Goal: Task Accomplishment & Management: Use online tool/utility

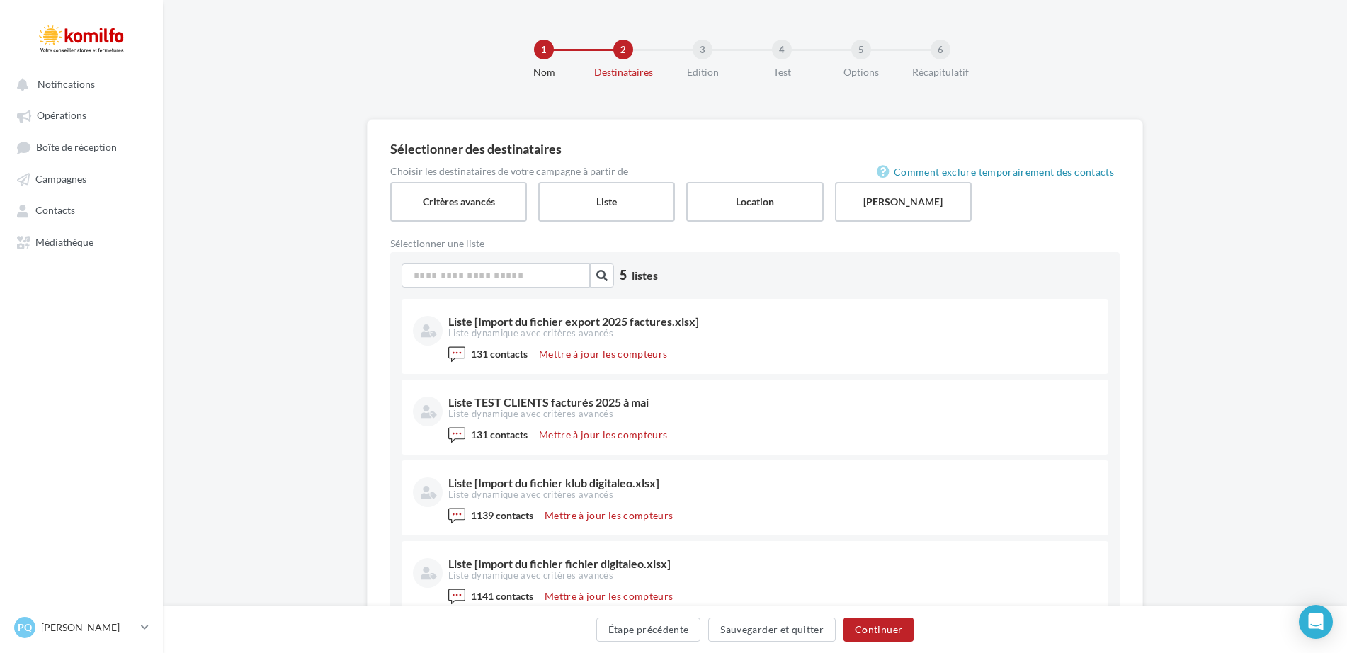
scroll to position [142, 0]
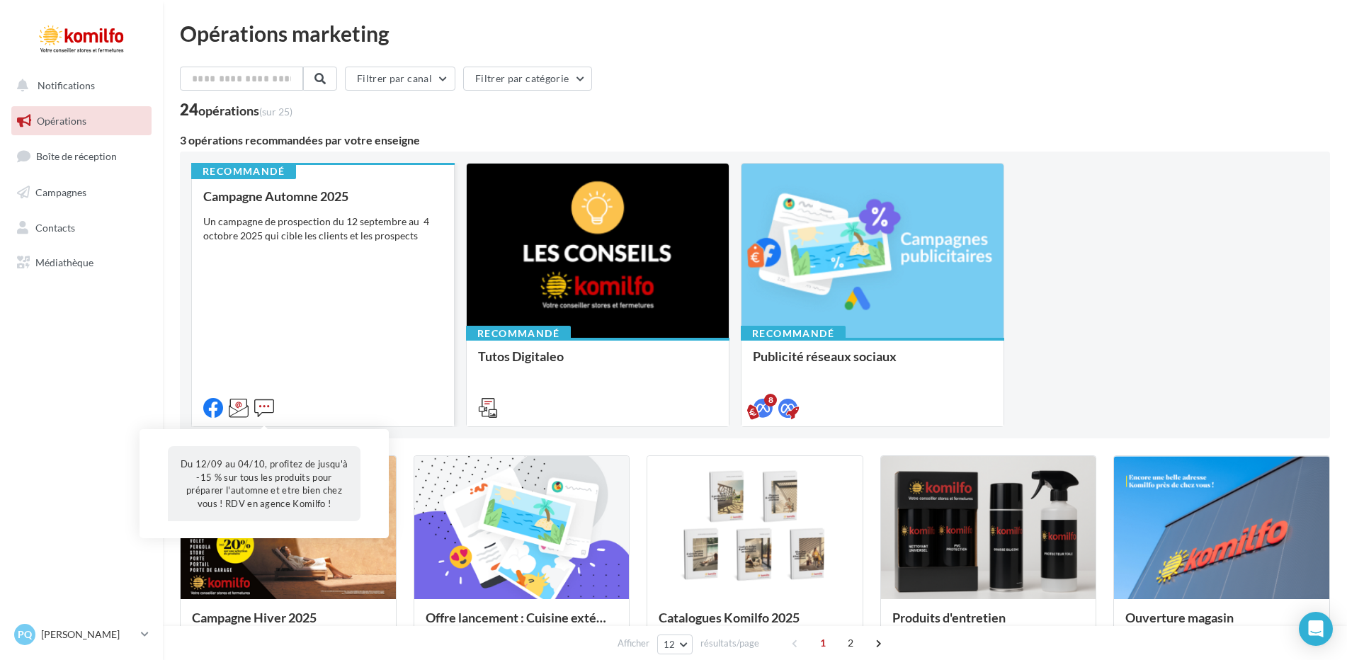
click at [264, 405] on icon at bounding box center [264, 408] width 20 height 20
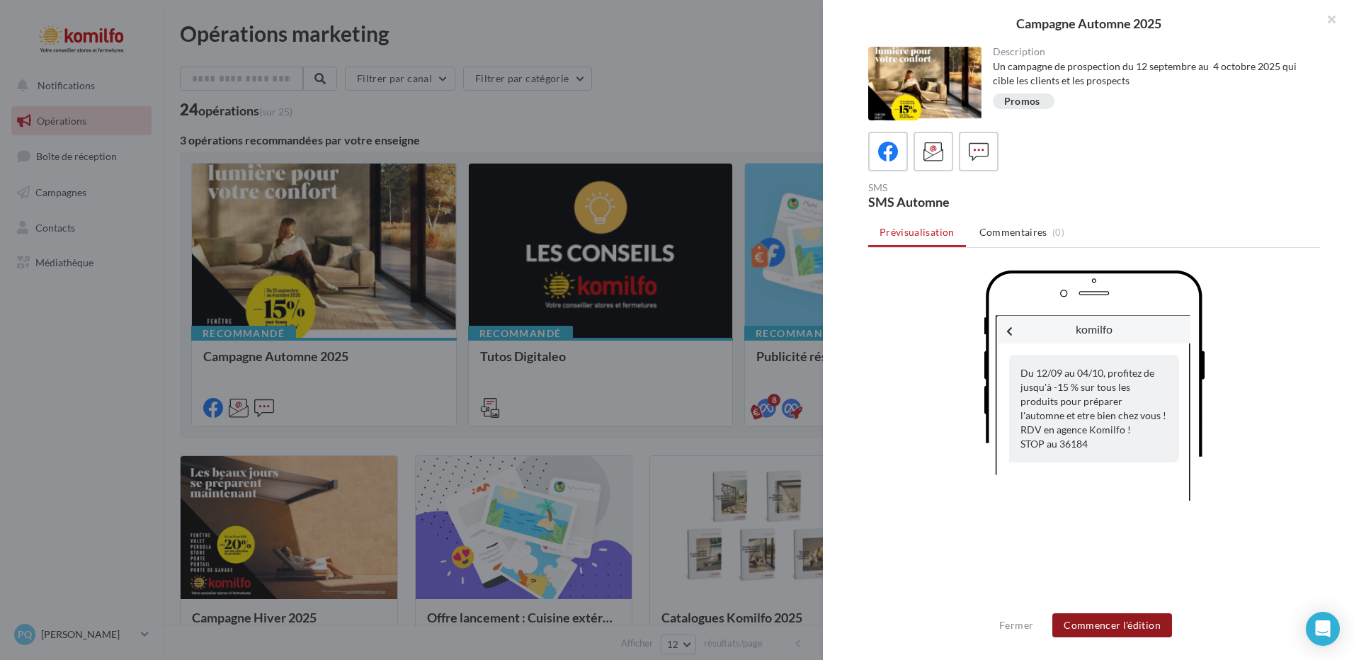
click at [1112, 623] on button "Commencer l'édition" at bounding box center [1112, 625] width 120 height 24
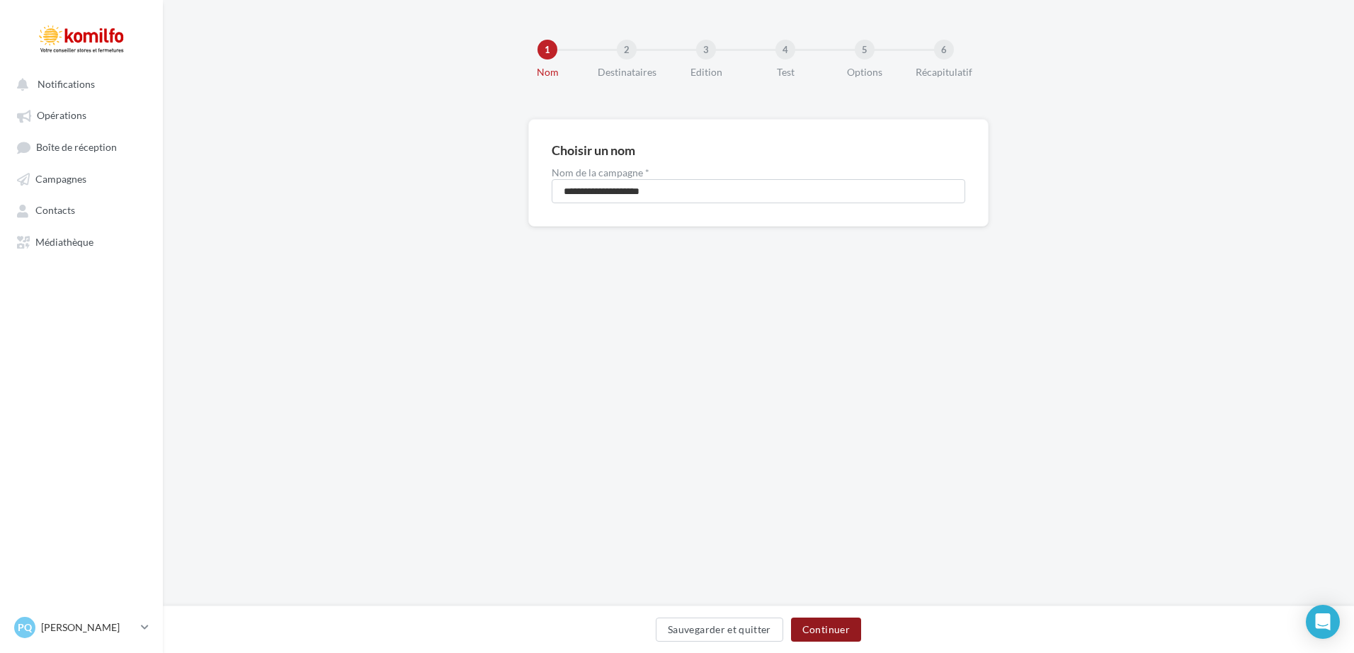
click at [812, 625] on button "Continuer" at bounding box center [826, 629] width 70 height 24
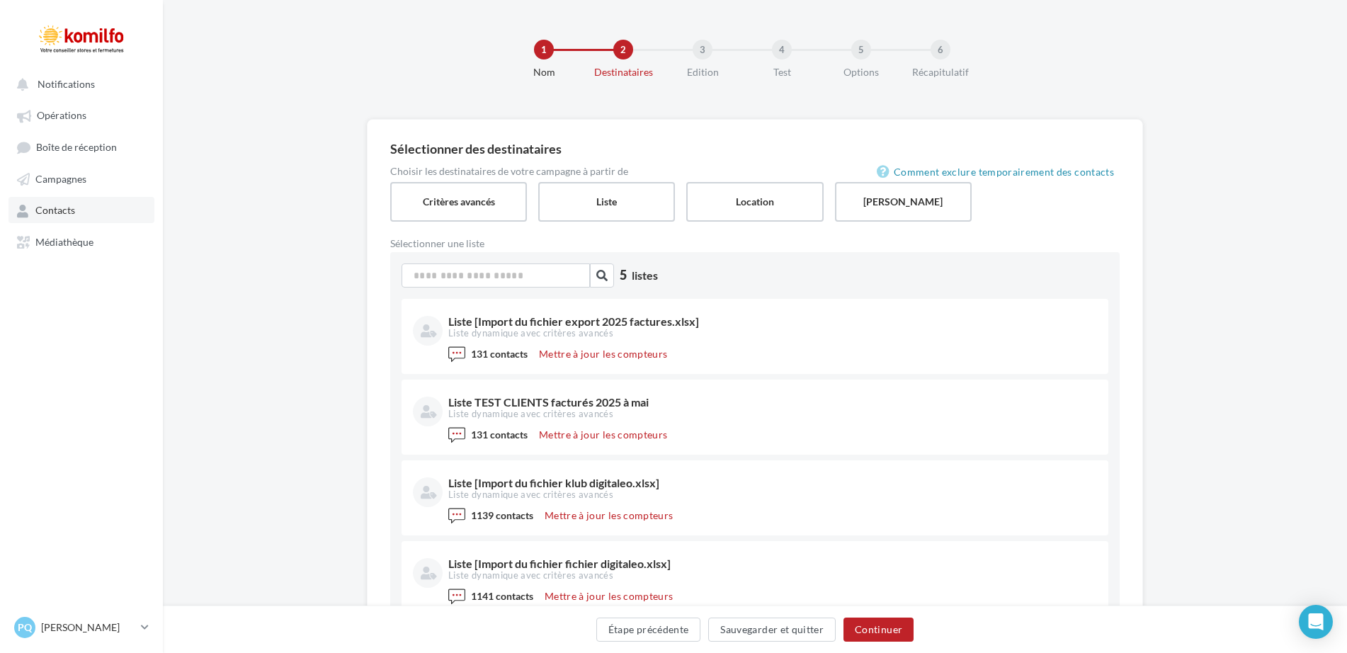
click at [44, 217] on link "Contacts" at bounding box center [81, 209] width 146 height 25
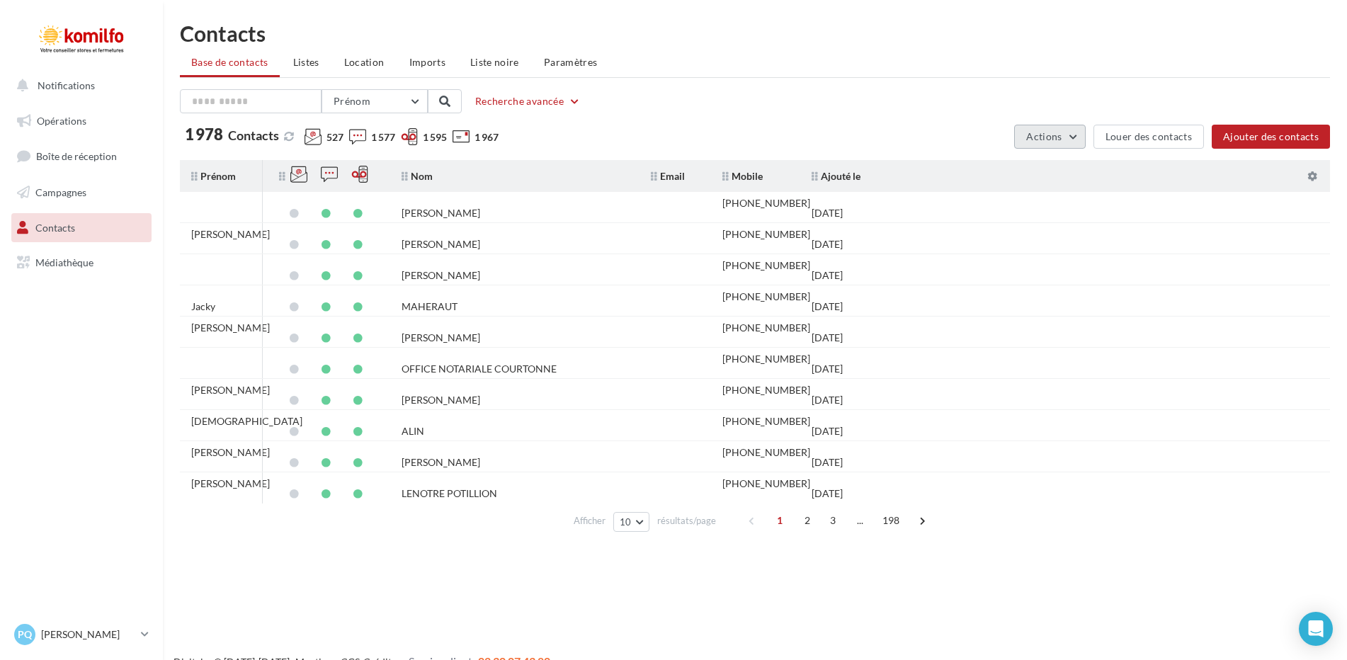
click at [1075, 137] on button "Actions" at bounding box center [1049, 137] width 71 height 24
click at [1013, 173] on button "Exporter la base" at bounding box center [1015, 170] width 142 height 37
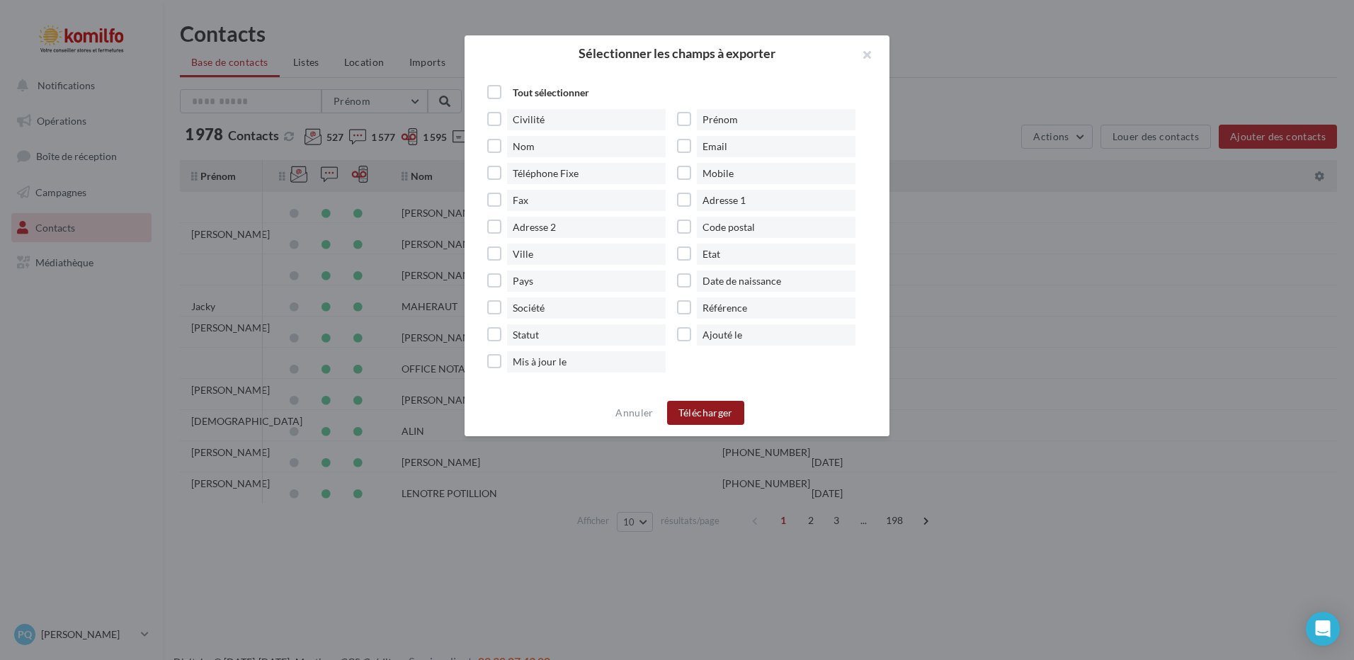
click at [679, 411] on button "Télécharger" at bounding box center [705, 413] width 77 height 24
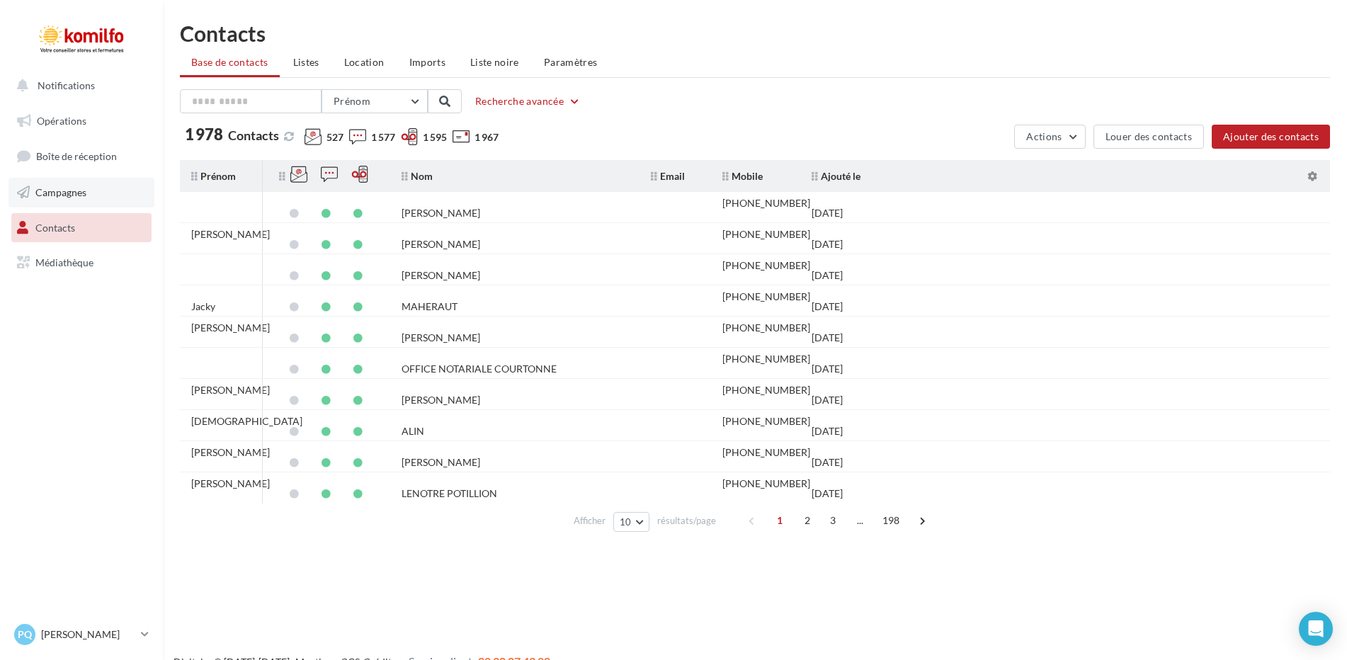
click at [60, 200] on link "Campagnes" at bounding box center [81, 193] width 146 height 30
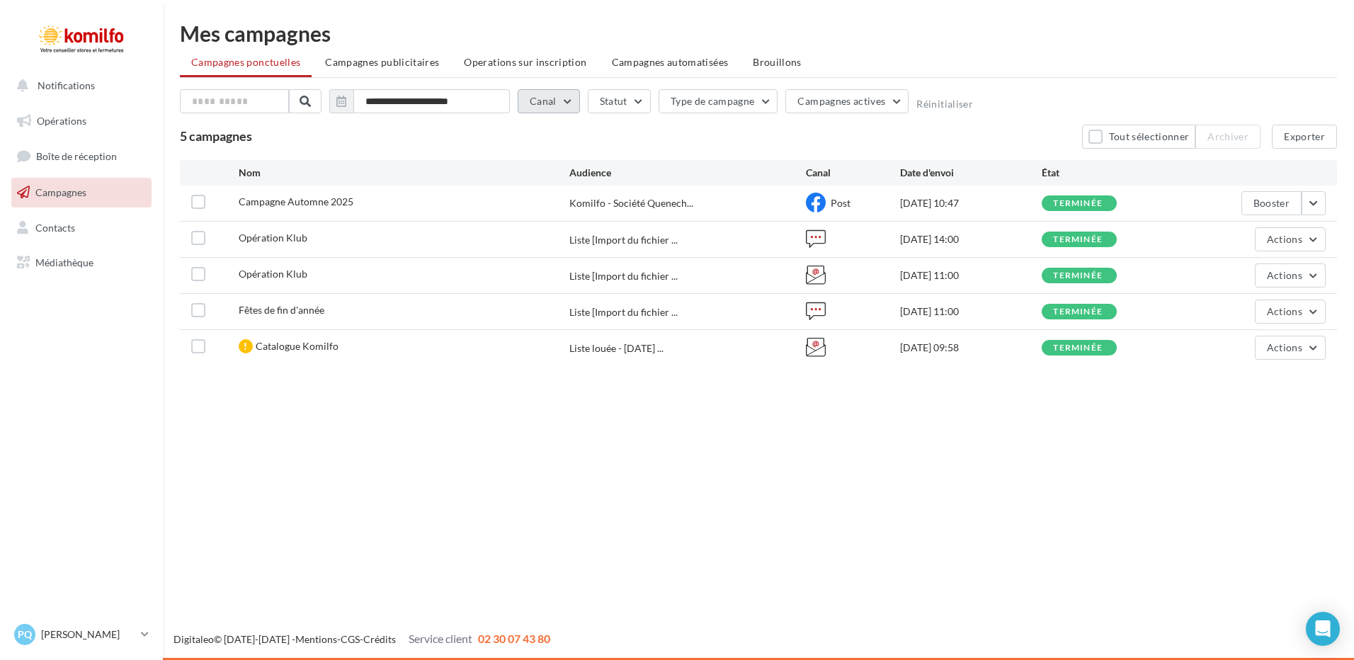
click at [569, 106] on button "Canal" at bounding box center [549, 101] width 62 height 24
click at [537, 153] on label at bounding box center [537, 151] width 14 height 14
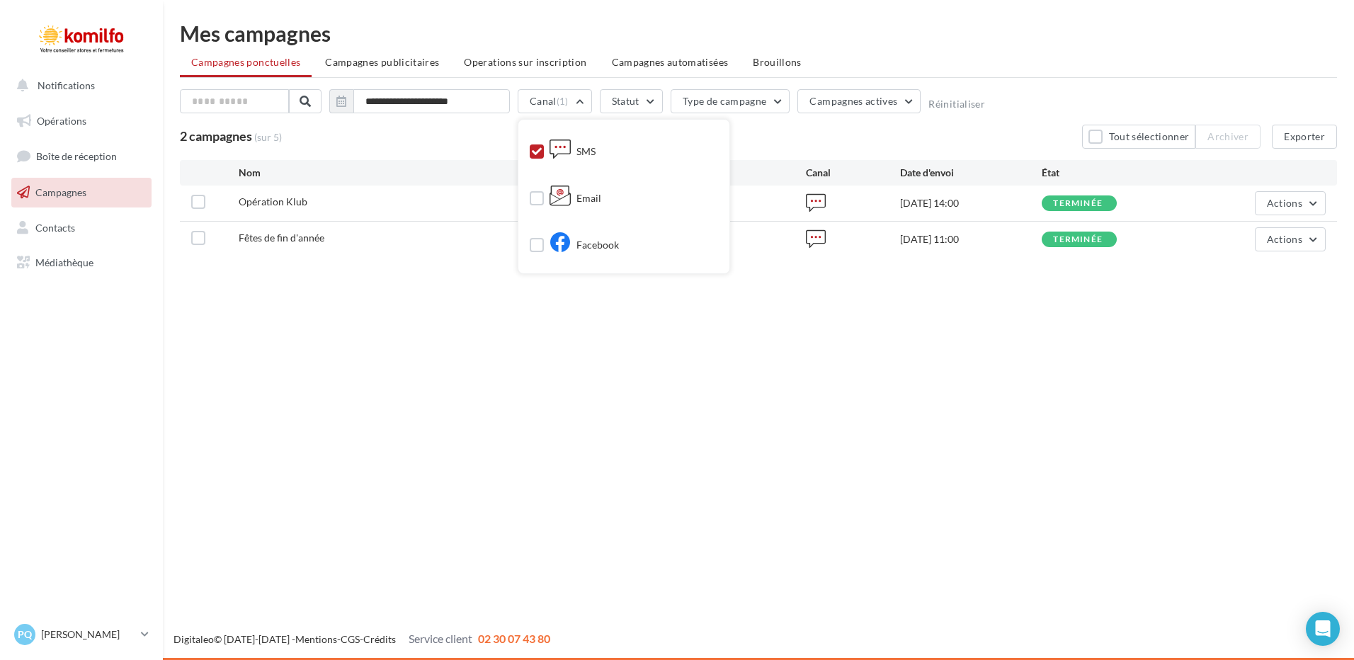
click at [537, 153] on icon at bounding box center [537, 152] width 10 height 10
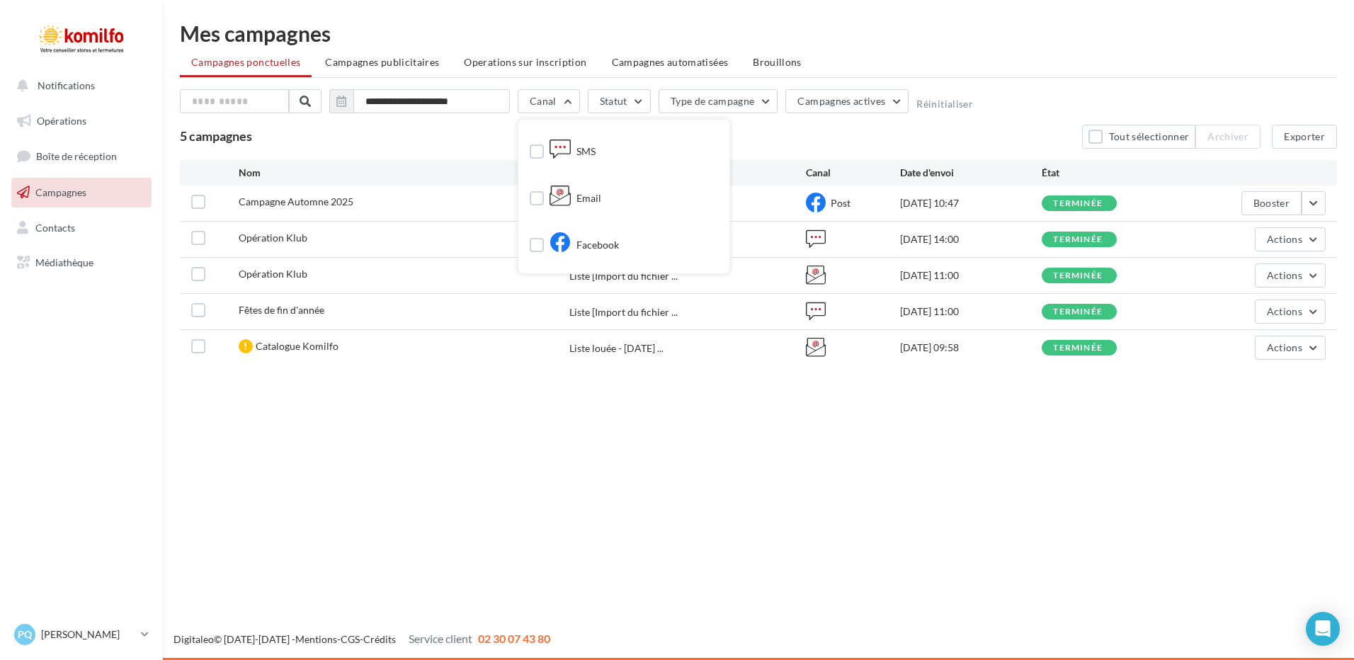
click at [394, 64] on span "Campagnes publicitaires" at bounding box center [382, 62] width 114 height 12
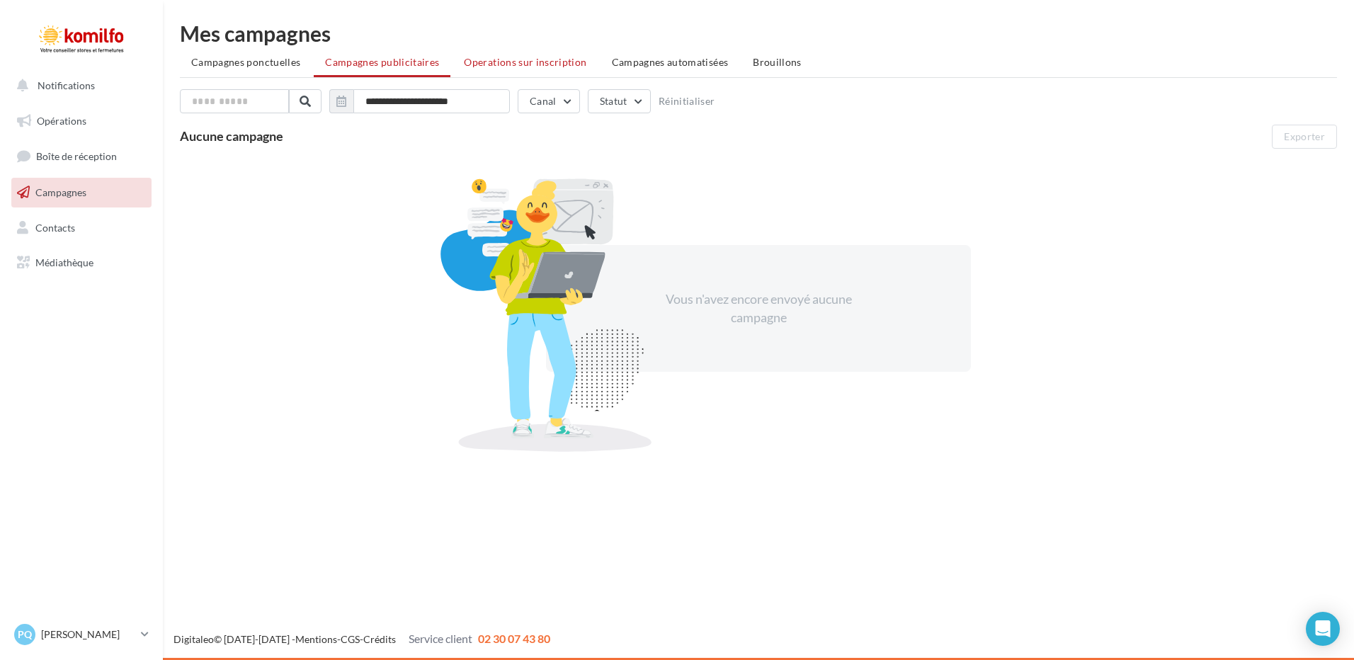
click at [517, 59] on span "Operations sur inscription" at bounding box center [525, 62] width 122 height 12
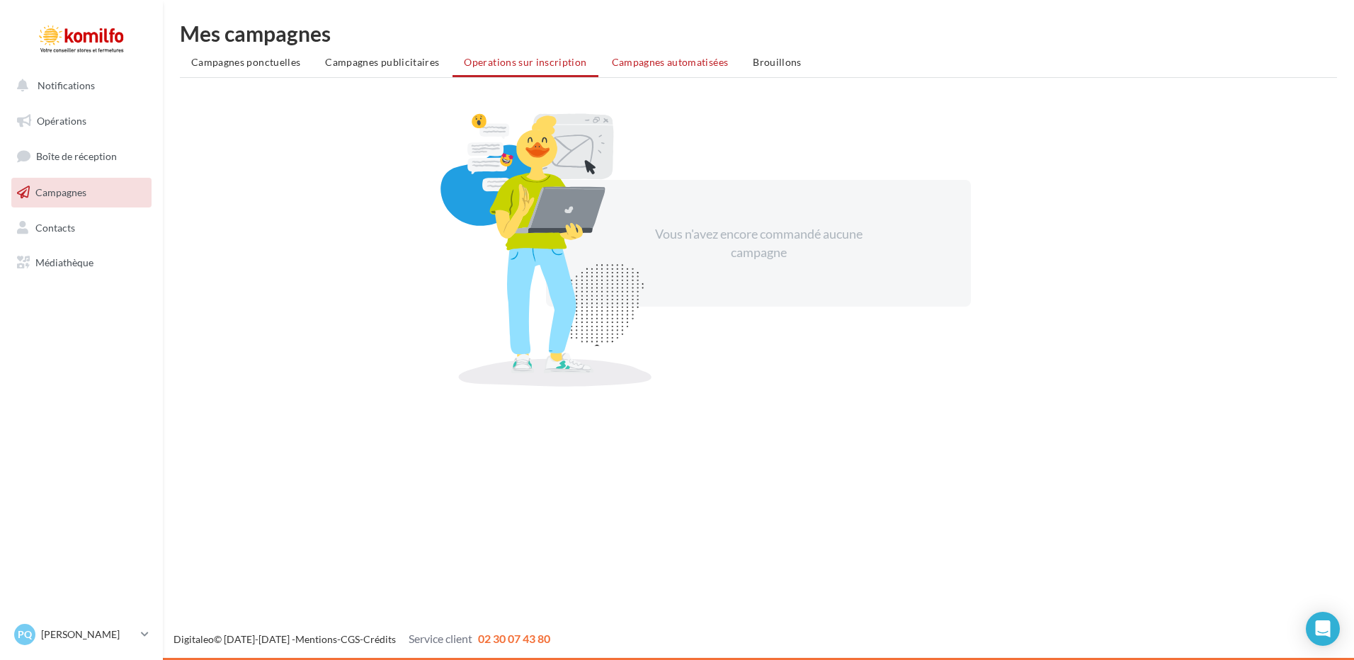
click at [628, 62] on span "Campagnes automatisées" at bounding box center [670, 62] width 117 height 12
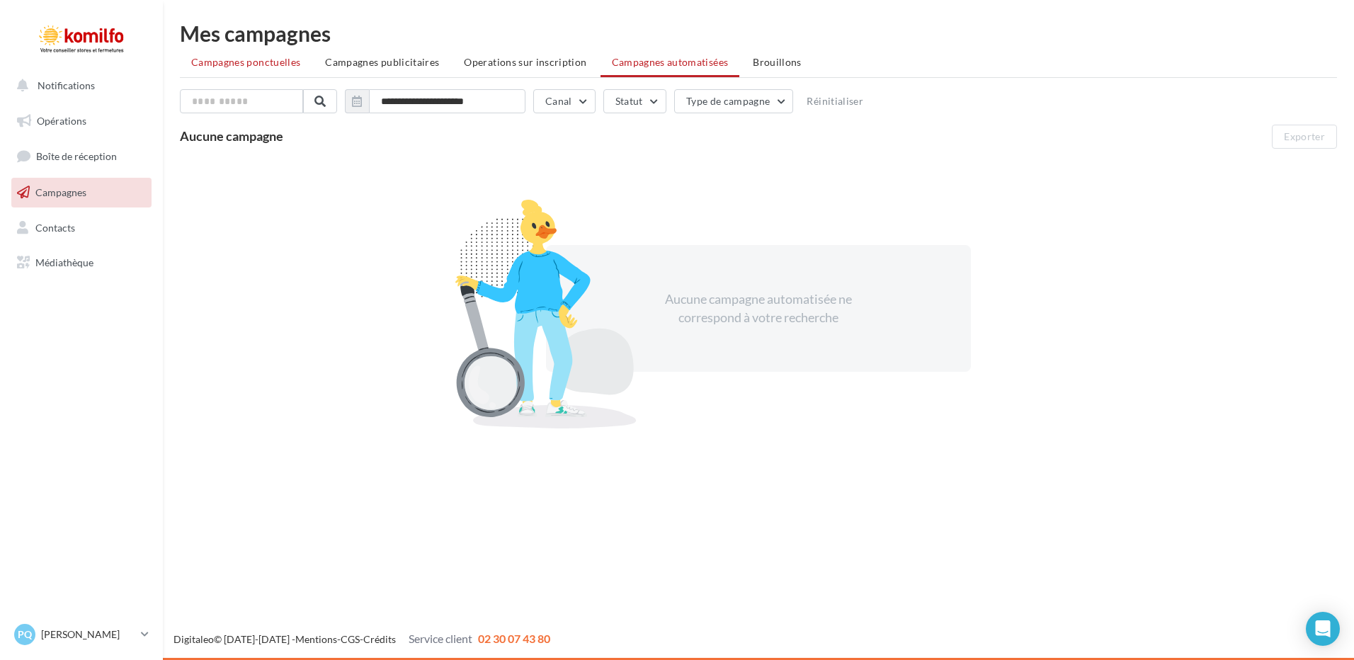
click at [227, 67] on span "Campagnes ponctuelles" at bounding box center [245, 62] width 109 height 12
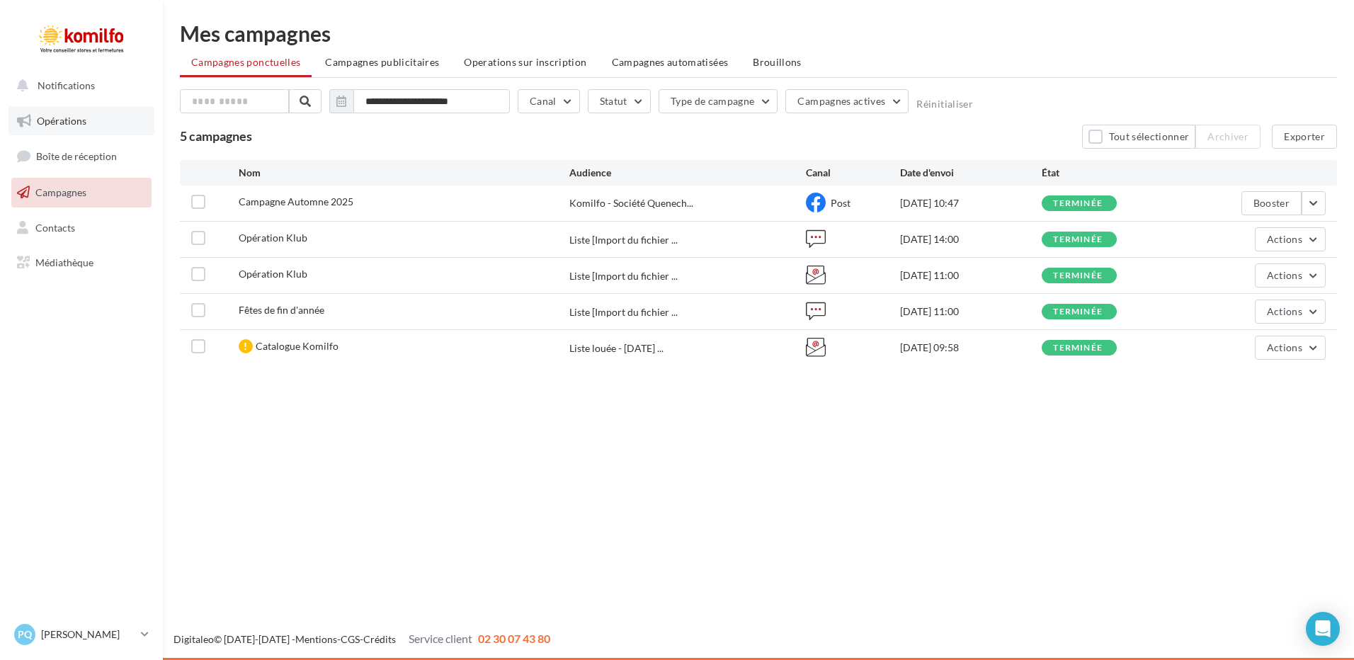
click at [68, 119] on span "Opérations" at bounding box center [62, 121] width 50 height 12
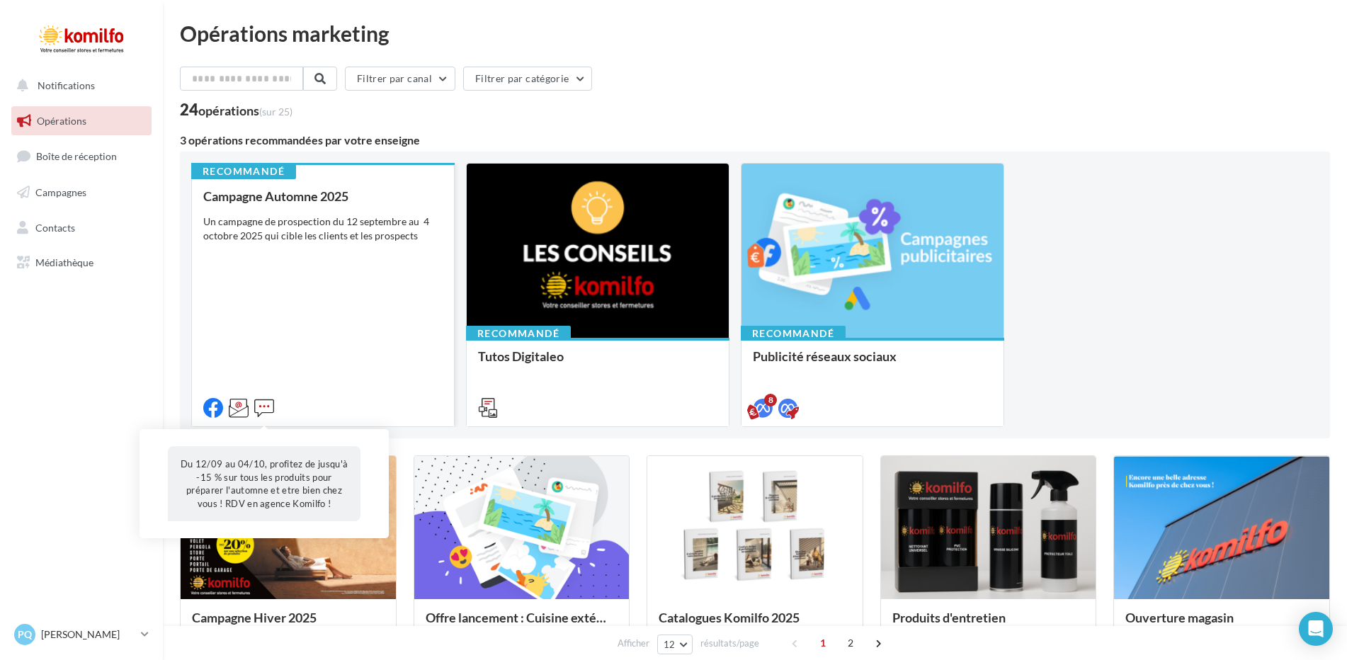
click at [262, 408] on icon at bounding box center [264, 408] width 20 height 20
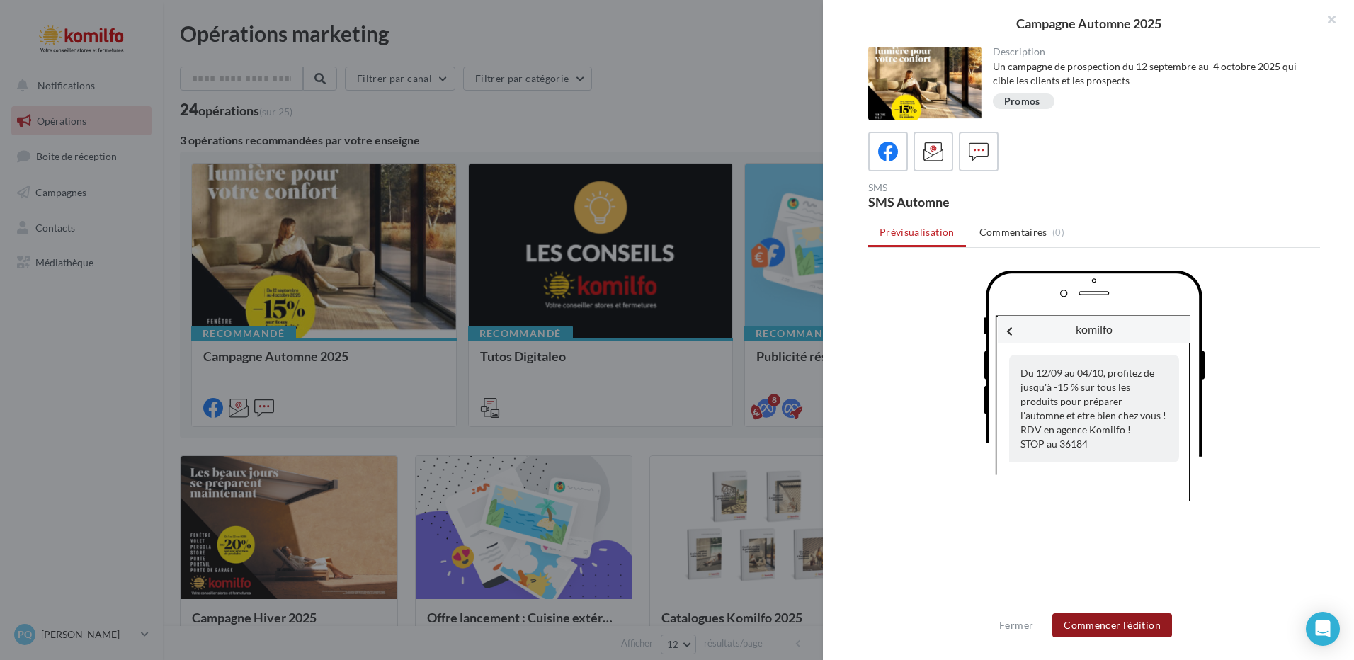
click at [1117, 629] on button "Commencer l'édition" at bounding box center [1112, 625] width 120 height 24
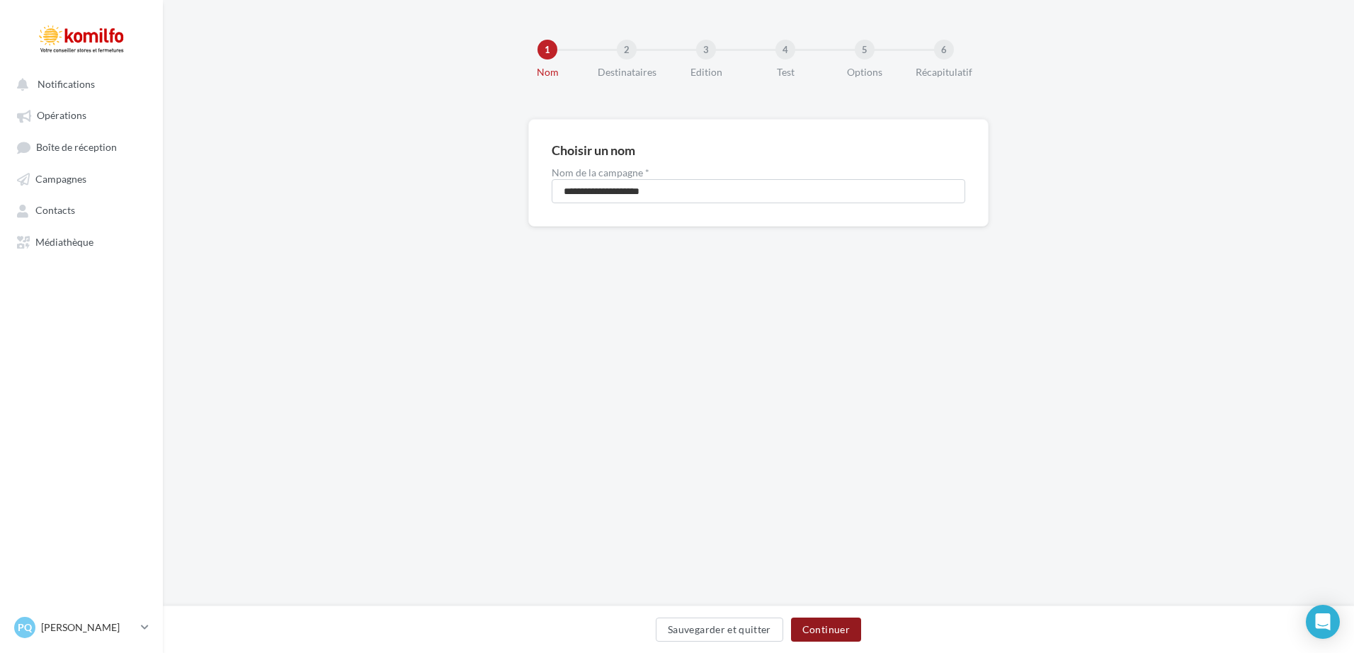
click at [821, 625] on button "Continuer" at bounding box center [826, 629] width 70 height 24
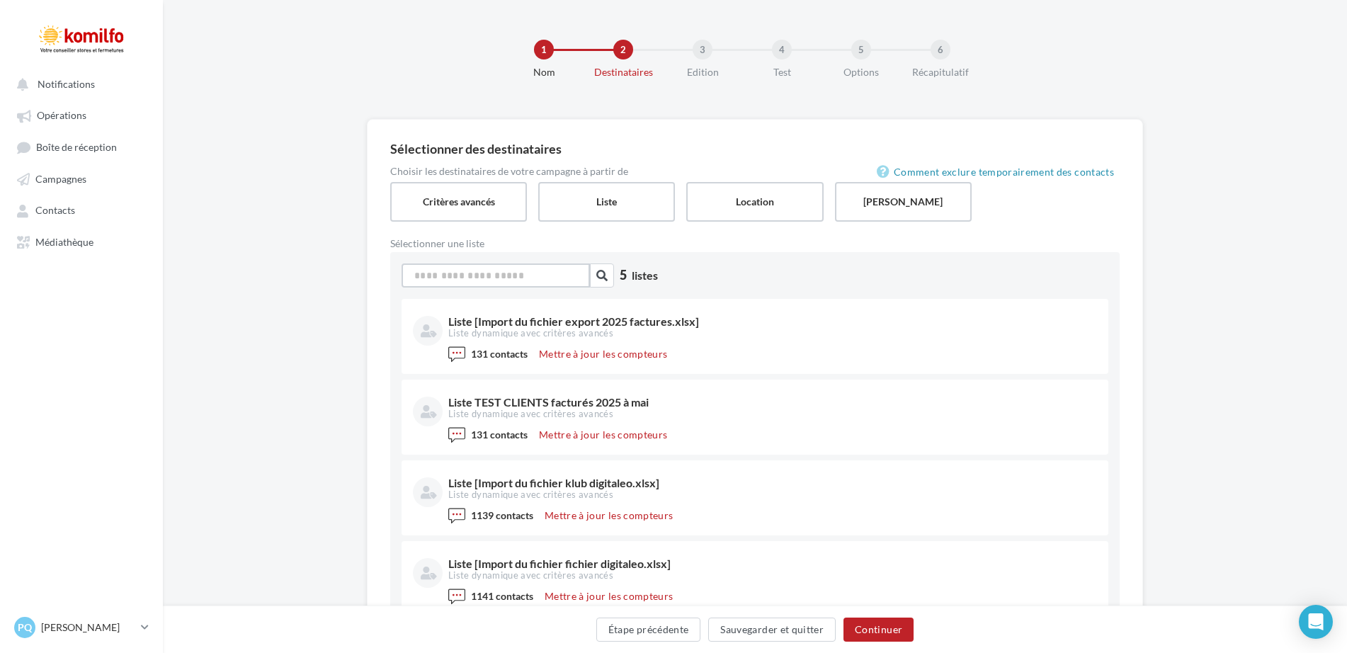
click at [500, 283] on input at bounding box center [495, 275] width 188 height 24
click at [598, 274] on icon "button" at bounding box center [601, 275] width 11 height 11
click at [474, 214] on label "Critères avancés" at bounding box center [458, 201] width 139 height 40
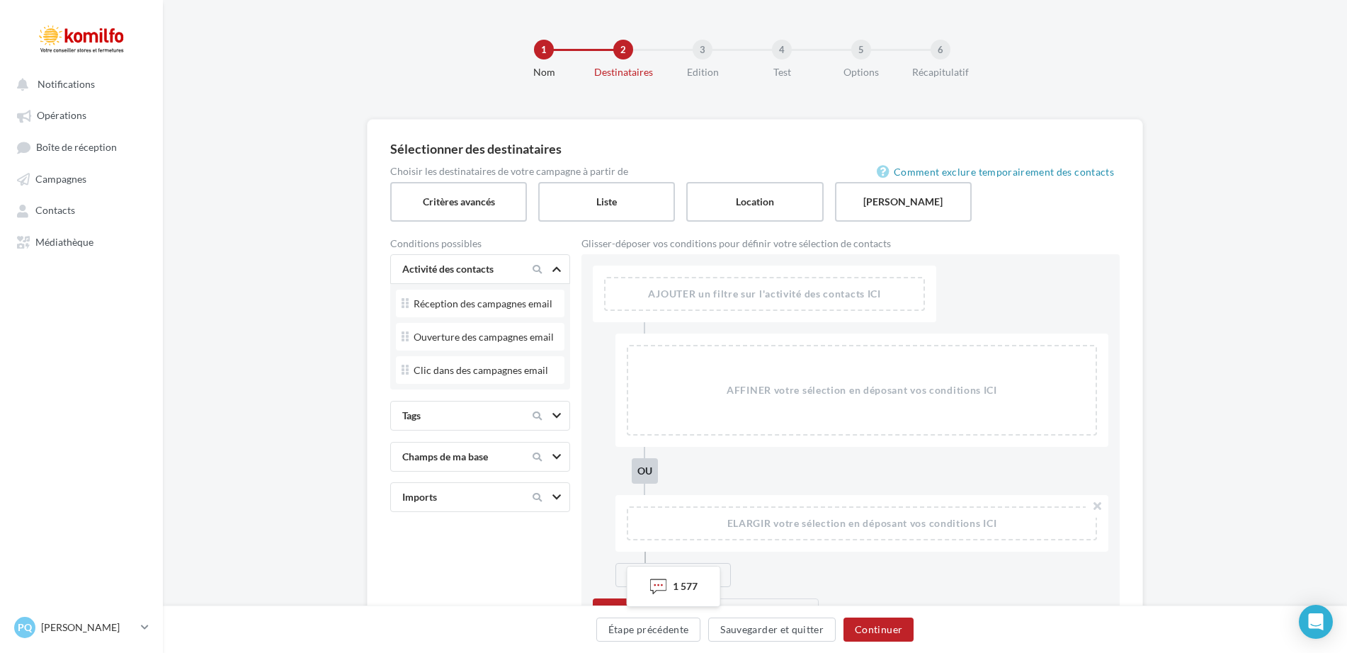
click at [559, 266] on icon at bounding box center [556, 269] width 8 height 7
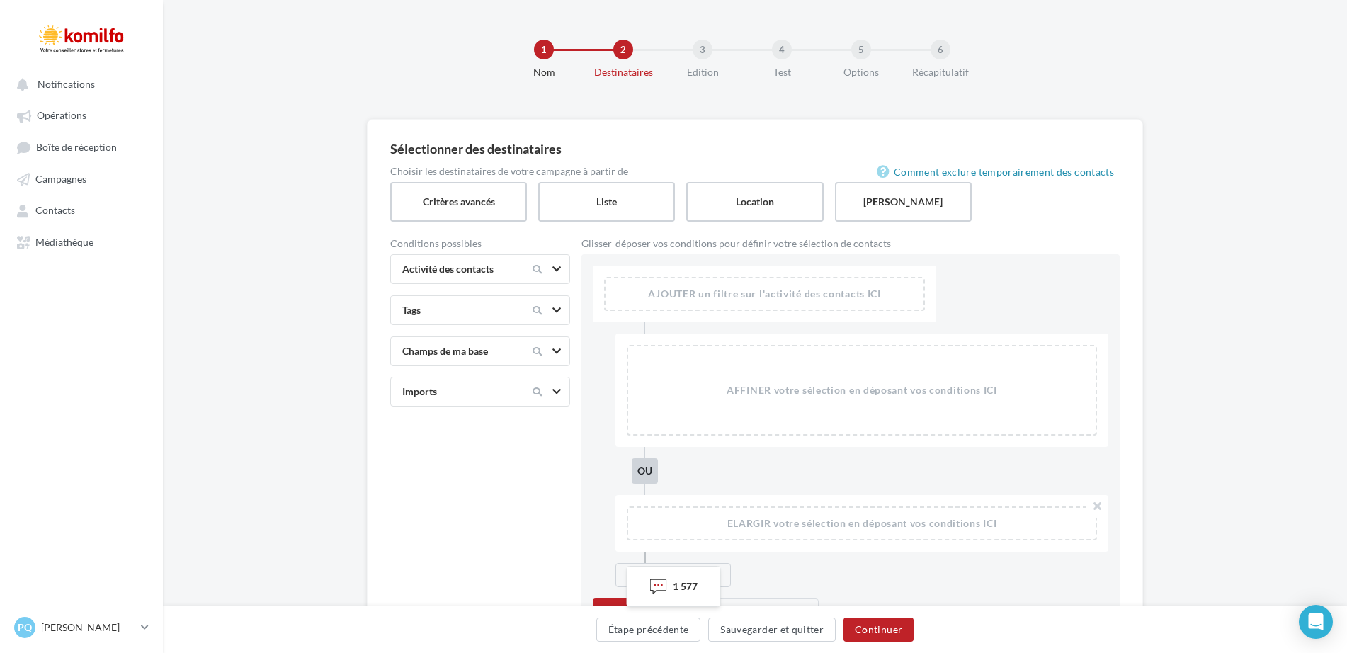
click at [555, 350] on icon at bounding box center [556, 351] width 8 height 7
click at [555, 349] on icon at bounding box center [556, 351] width 8 height 7
click at [559, 392] on icon at bounding box center [556, 391] width 8 height 7
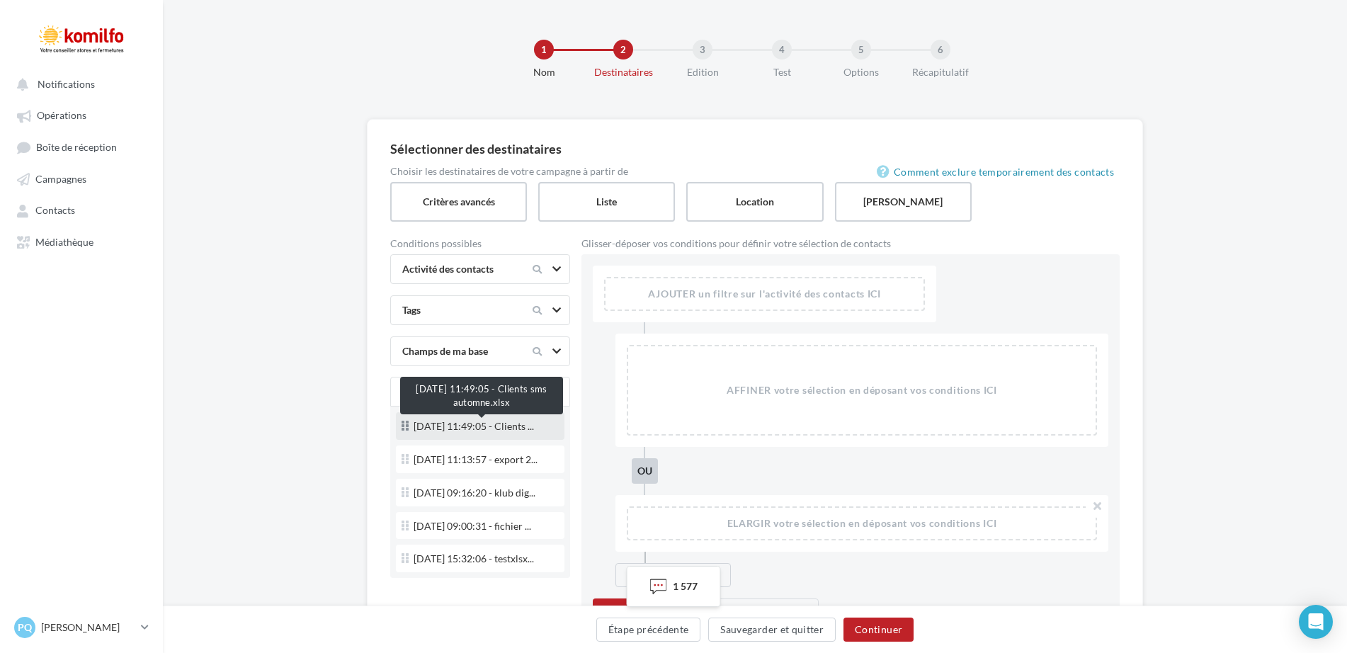
click at [506, 428] on span "18/09/2025 11:49:05 - Clients ..." at bounding box center [474, 426] width 120 height 10
click at [518, 429] on span "18/09/2025 11:49:05 - Clients ..." at bounding box center [474, 426] width 120 height 10
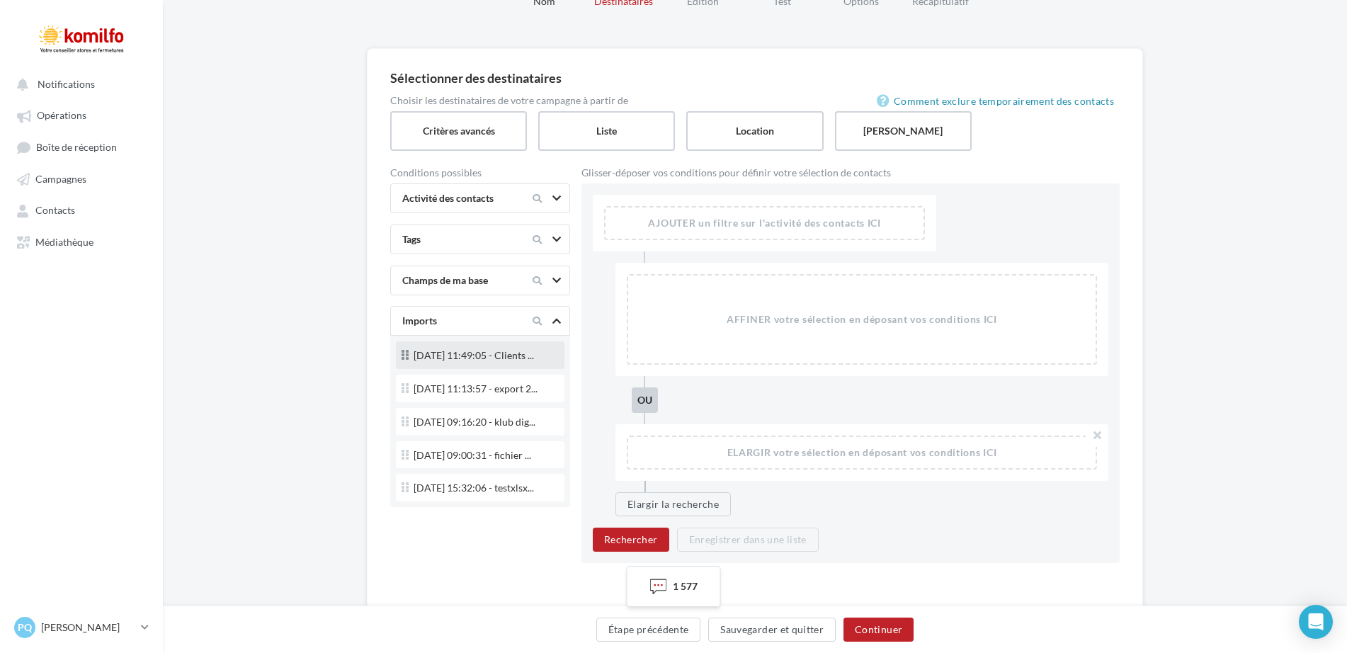
scroll to position [134, 0]
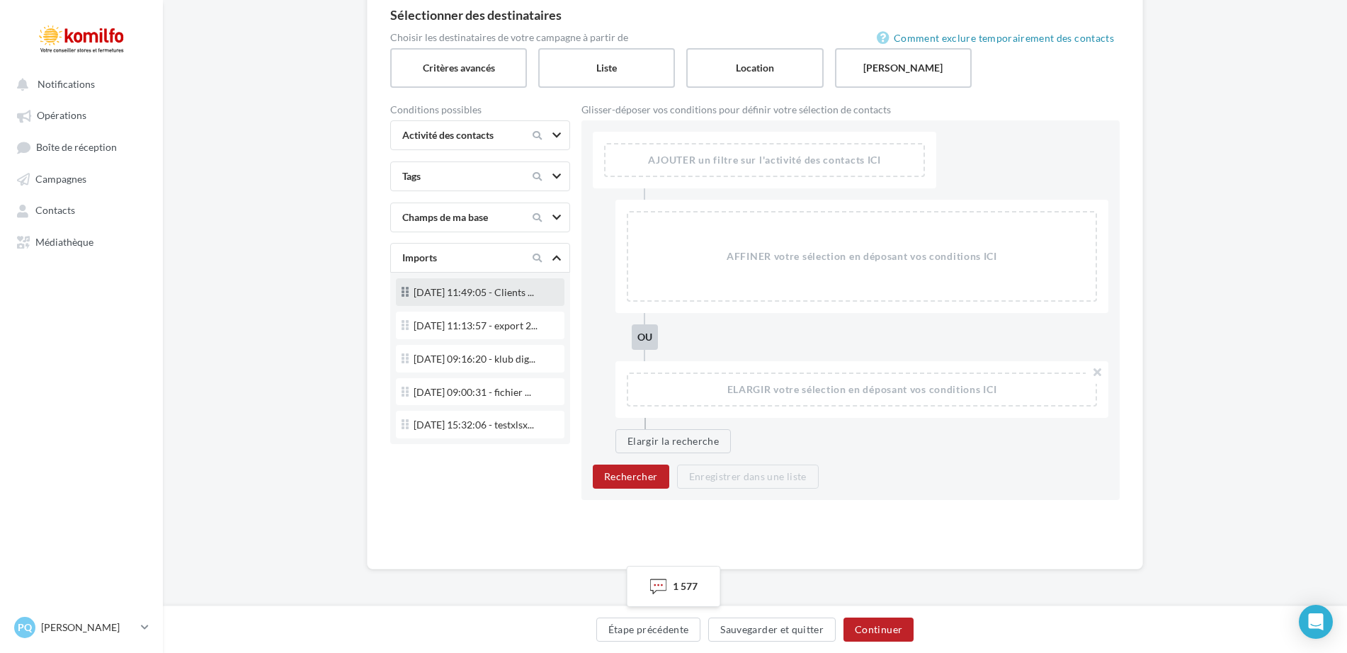
click at [403, 295] on icon at bounding box center [404, 292] width 7 height 16
click at [482, 293] on span "18/09/2025 11:49:05 - Clients ..." at bounding box center [474, 292] width 120 height 10
click at [490, 297] on span "18/09/2025 11:49:05 - Clients ..." at bounding box center [474, 292] width 120 height 10
click at [403, 297] on icon at bounding box center [404, 292] width 7 height 16
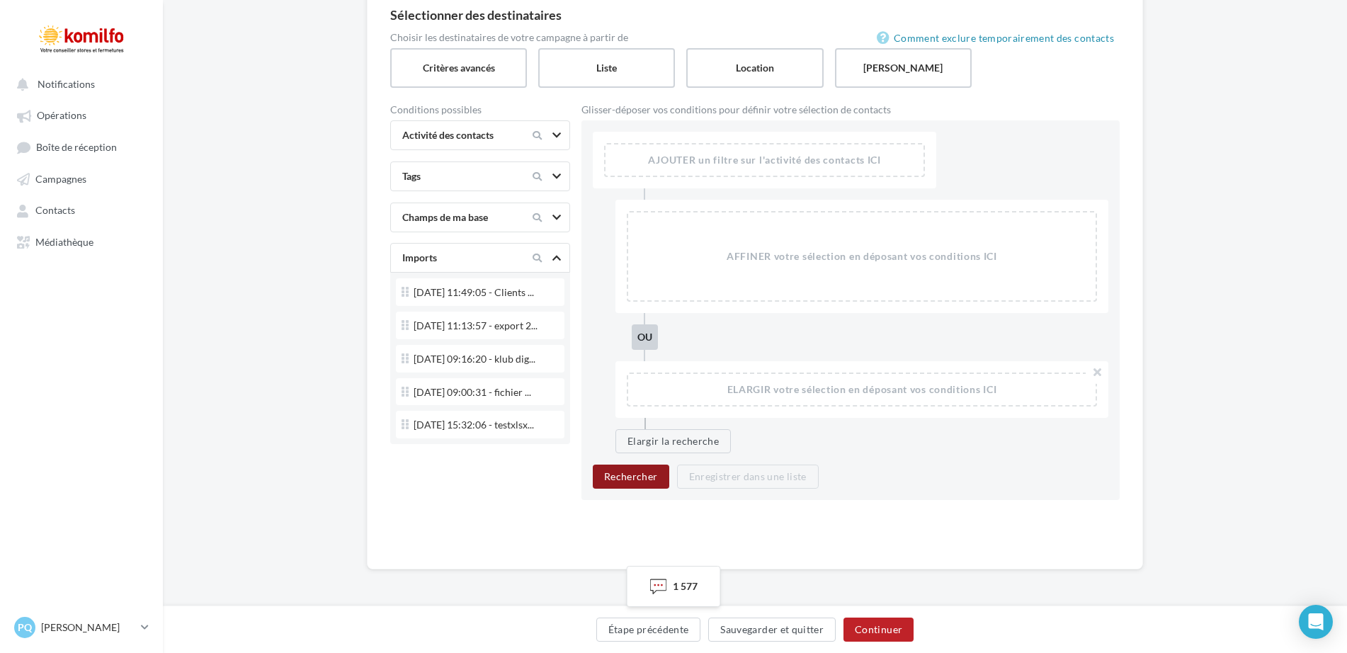
click at [610, 474] on button "Rechercher" at bounding box center [631, 477] width 76 height 24
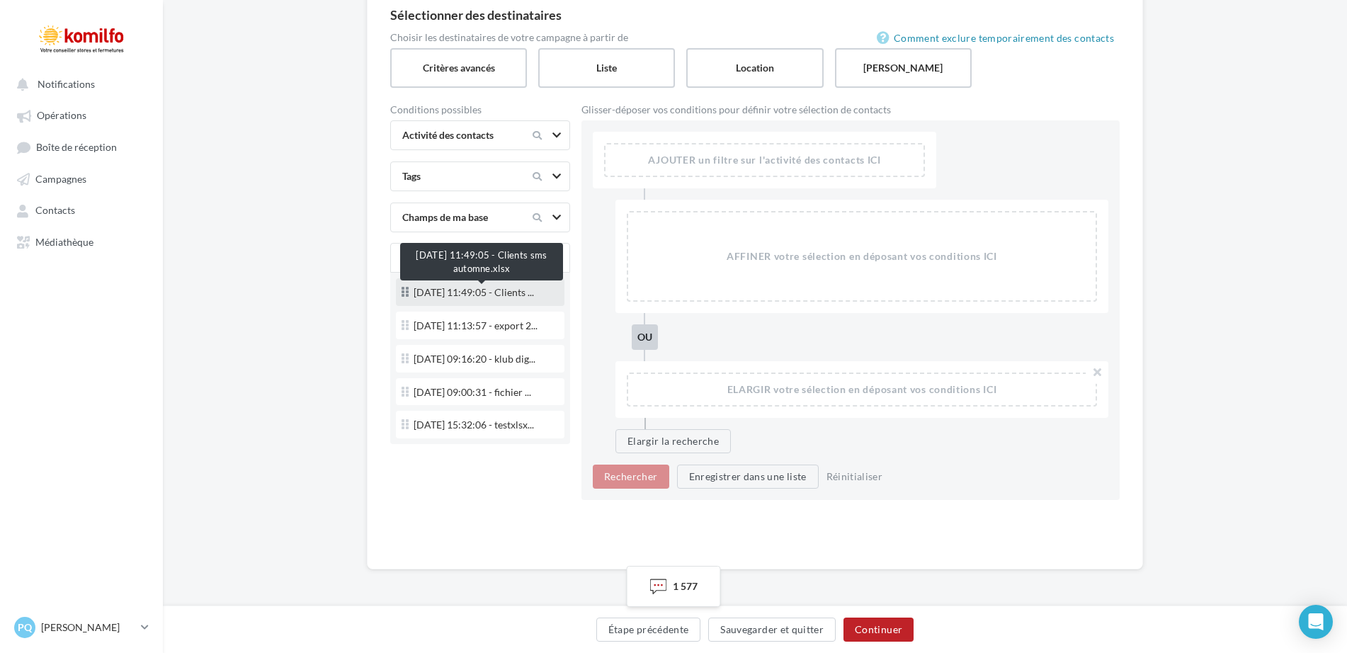
click at [465, 292] on span "18/09/2025 11:49:05 - Clients ..." at bounding box center [474, 292] width 120 height 10
click at [406, 291] on icon at bounding box center [404, 292] width 7 height 16
click at [604, 80] on label "Liste" at bounding box center [606, 67] width 139 height 40
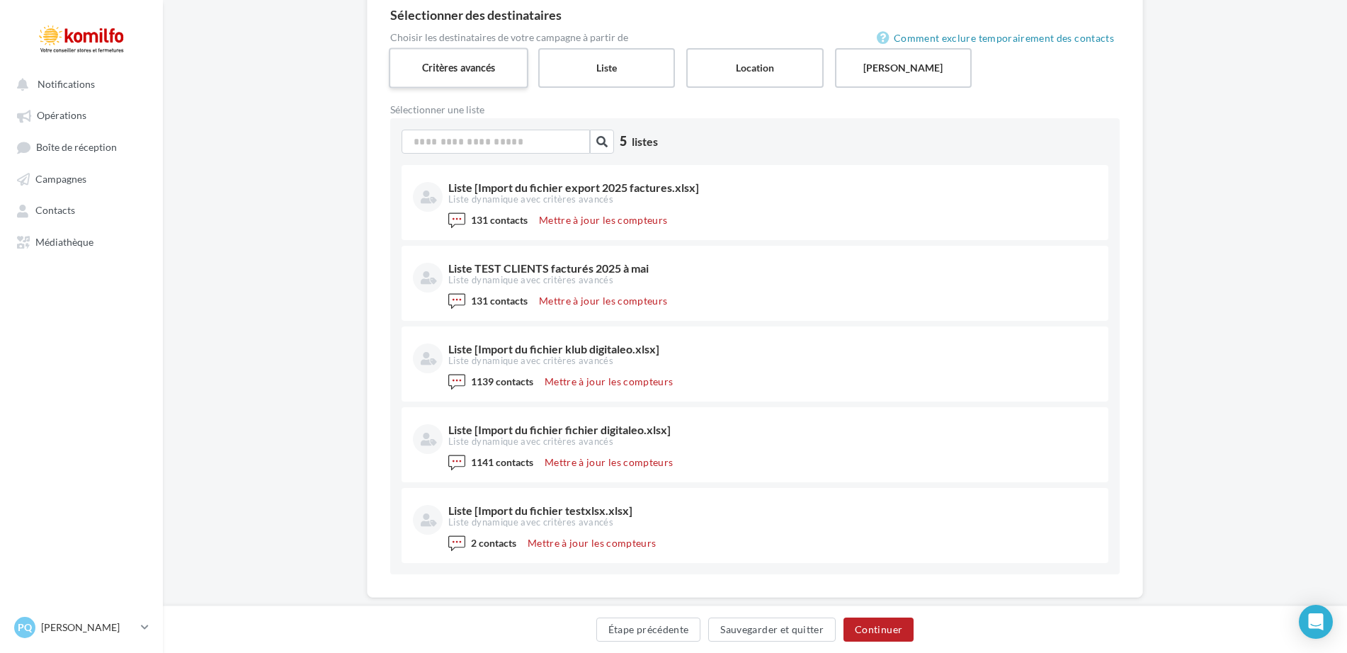
click at [456, 74] on label "Critères avancés" at bounding box center [458, 67] width 139 height 40
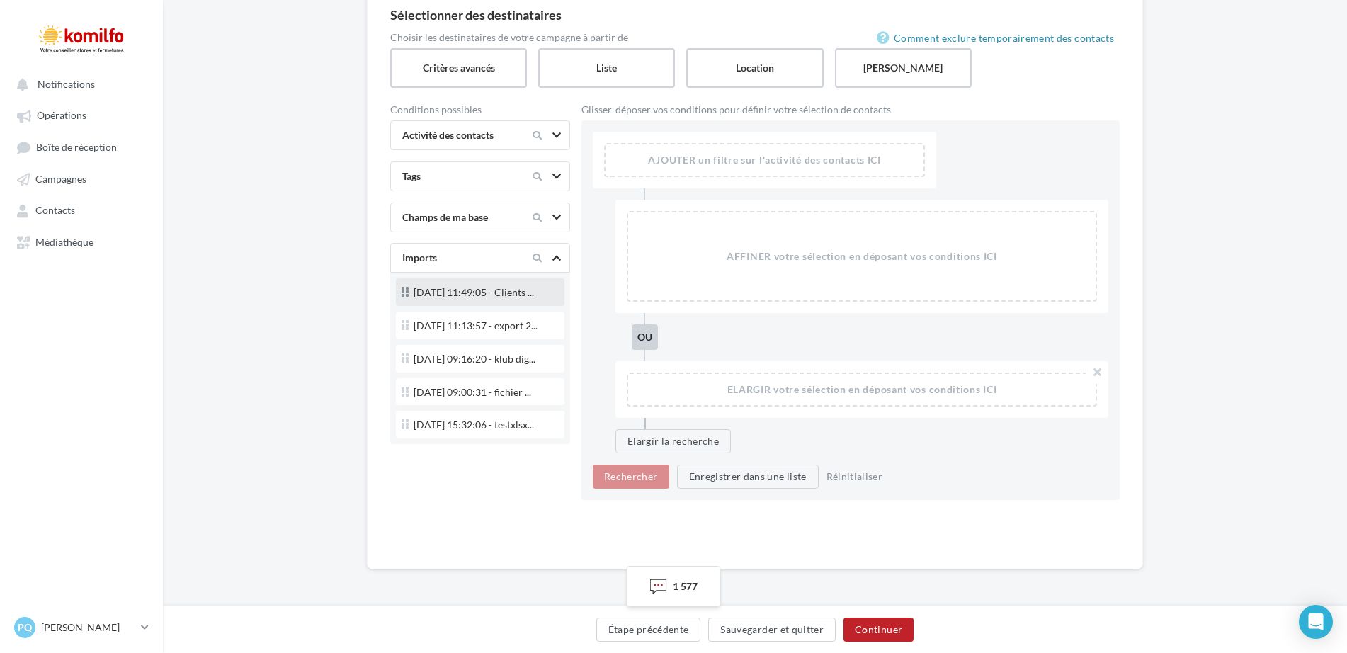
click at [407, 290] on icon at bounding box center [404, 292] width 7 height 16
click at [524, 292] on span "18/09/2025 11:49:05 - Clients ..." at bounding box center [474, 292] width 120 height 10
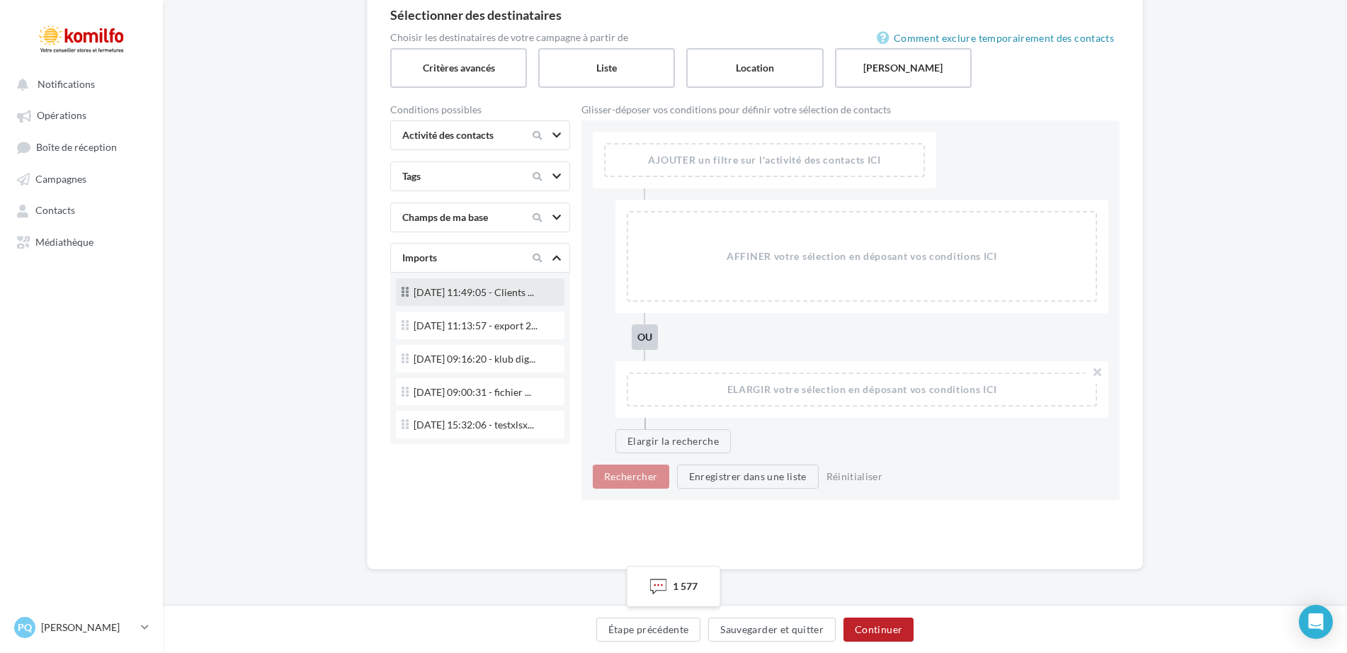
click at [524, 292] on span "18/09/2025 11:49:05 - Clients ..." at bounding box center [474, 292] width 120 height 10
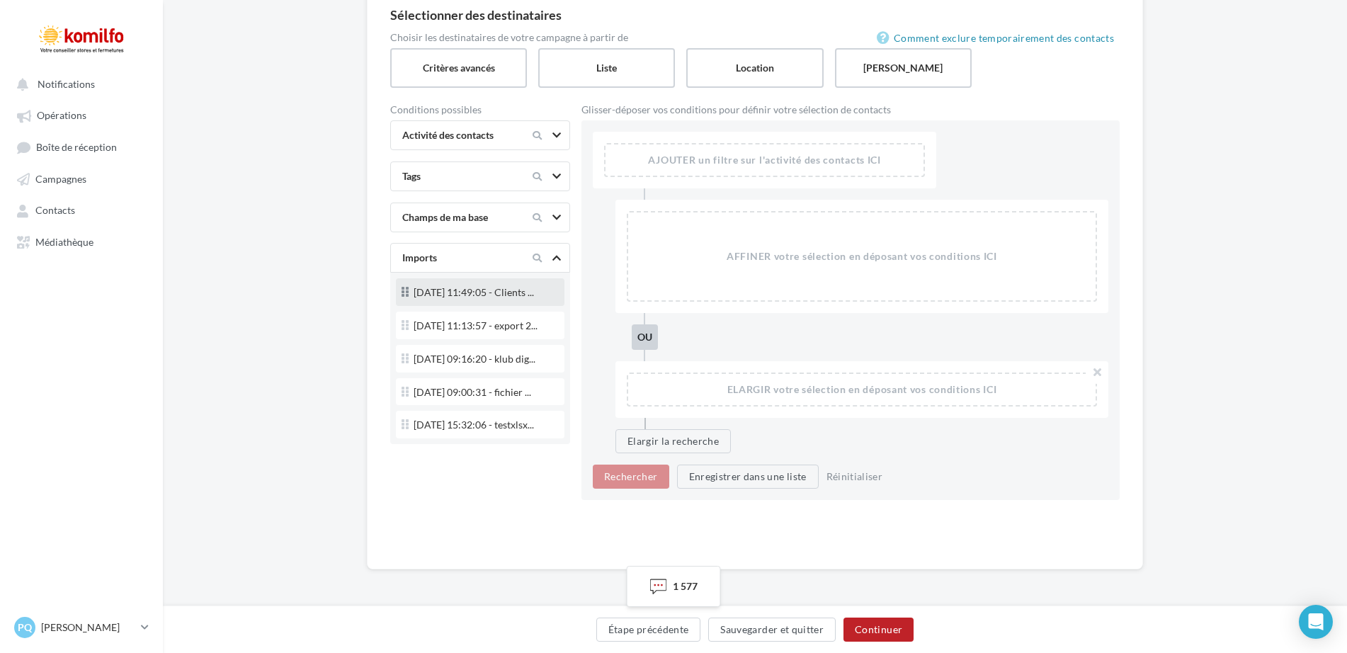
click at [524, 292] on span "18/09/2025 11:49:05 - Clients ..." at bounding box center [474, 292] width 120 height 10
click at [532, 255] on icon at bounding box center [536, 257] width 9 height 9
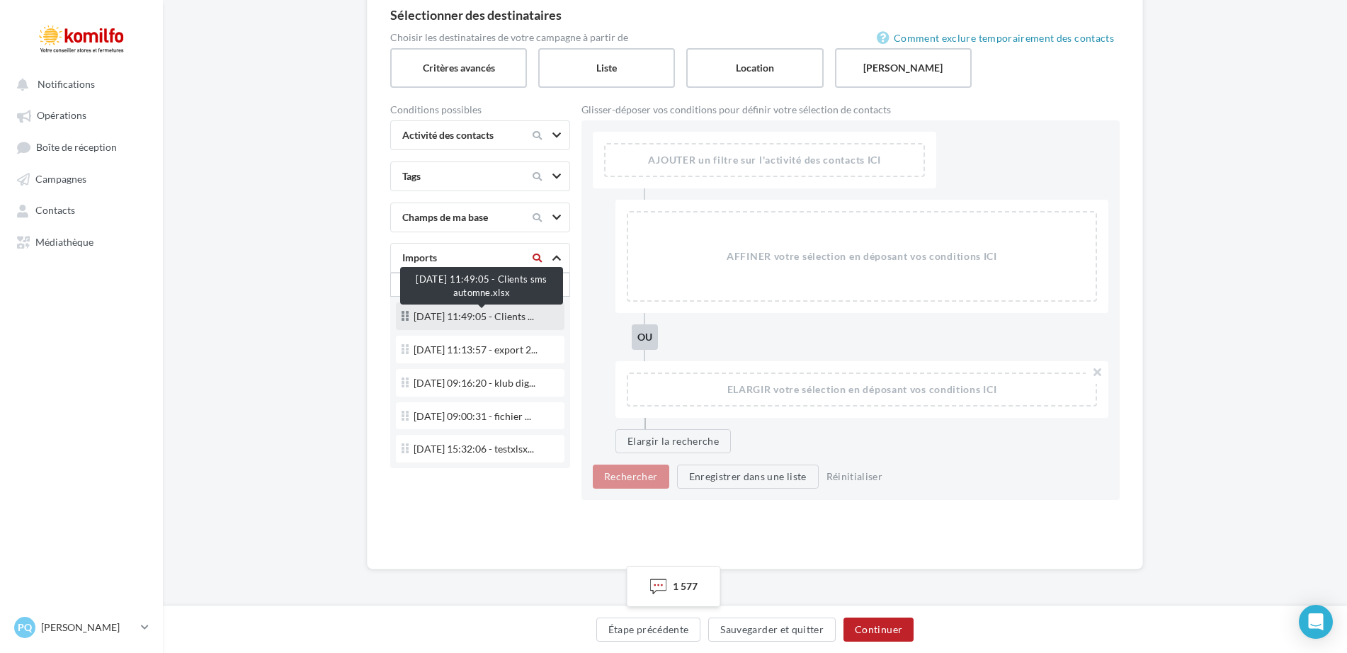
click at [486, 314] on span "18/09/2025 11:49:05 - Clients ..." at bounding box center [474, 317] width 120 height 10
click at [656, 581] on div at bounding box center [658, 586] width 17 height 17
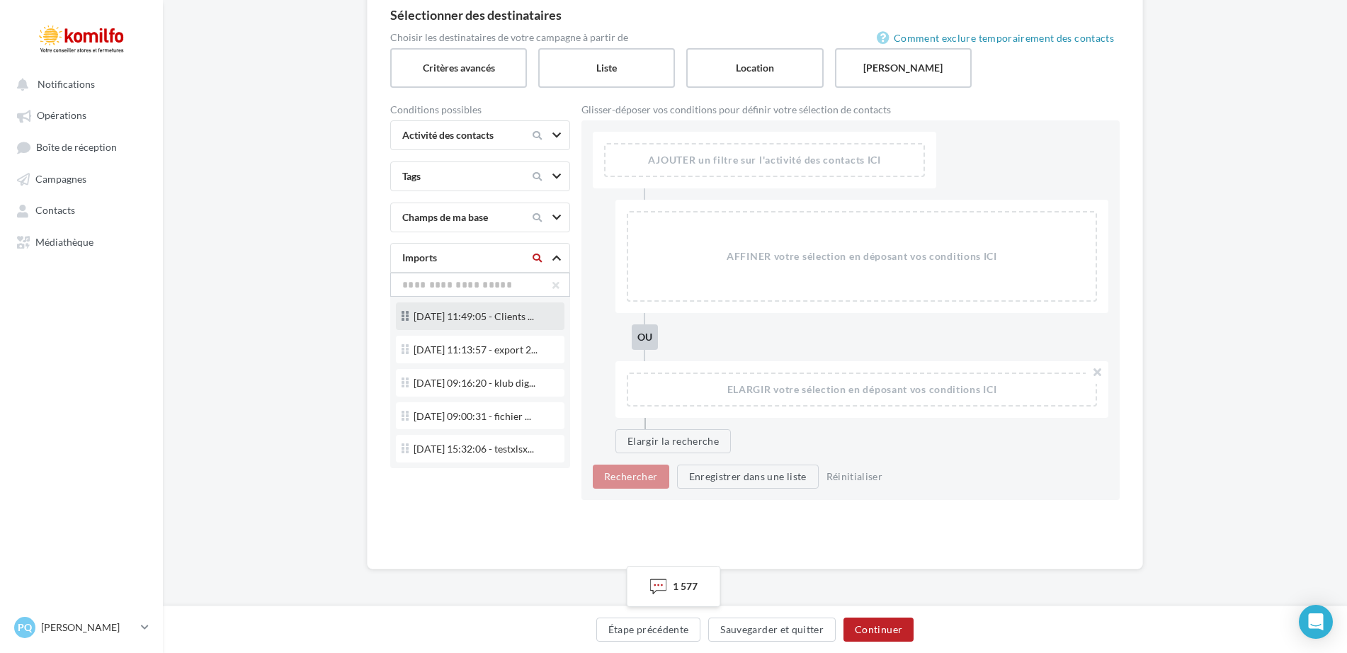
click at [409, 326] on div "18/09/2025 11:49:05 - Clients ..." at bounding box center [479, 317] width 157 height 19
click at [882, 632] on button "Continuer" at bounding box center [878, 629] width 70 height 24
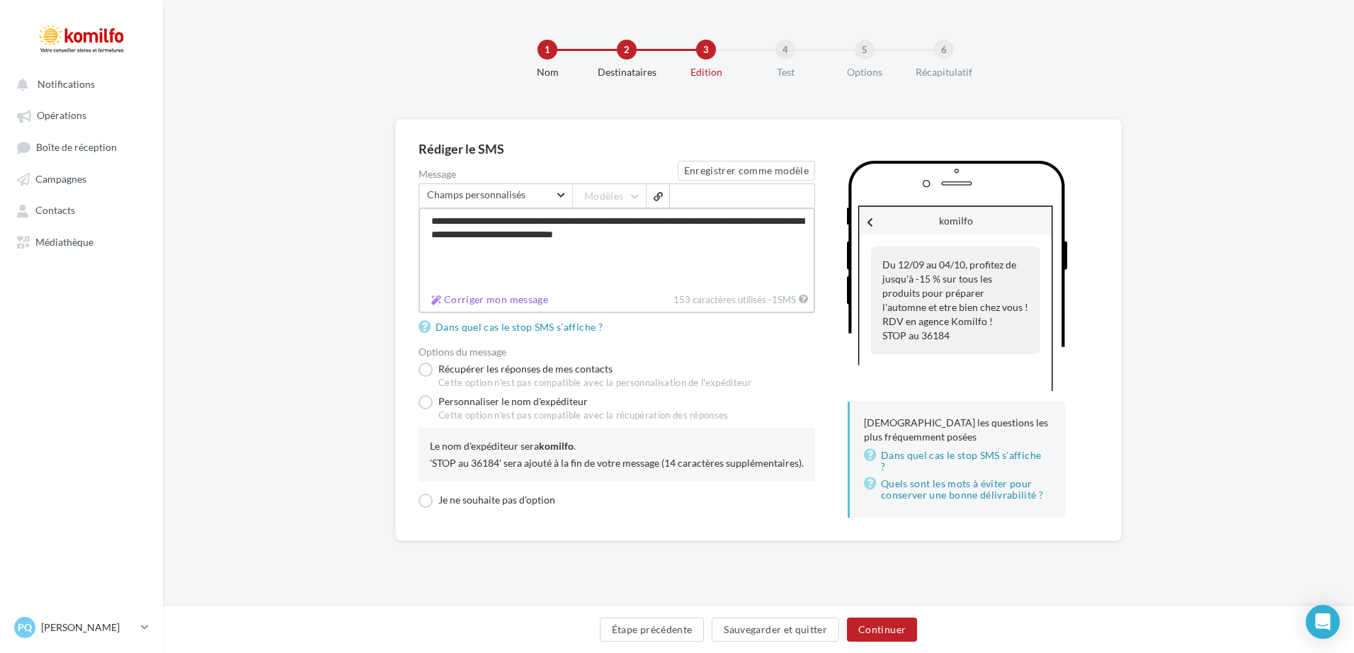
click at [712, 232] on textarea "**********" at bounding box center [616, 247] width 397 height 81
click at [491, 235] on textarea "**********" at bounding box center [616, 247] width 397 height 81
click at [710, 235] on textarea "**********" at bounding box center [616, 247] width 397 height 81
click at [610, 234] on textarea "**********" at bounding box center [616, 247] width 397 height 81
click at [583, 234] on textarea "**********" at bounding box center [616, 247] width 397 height 81
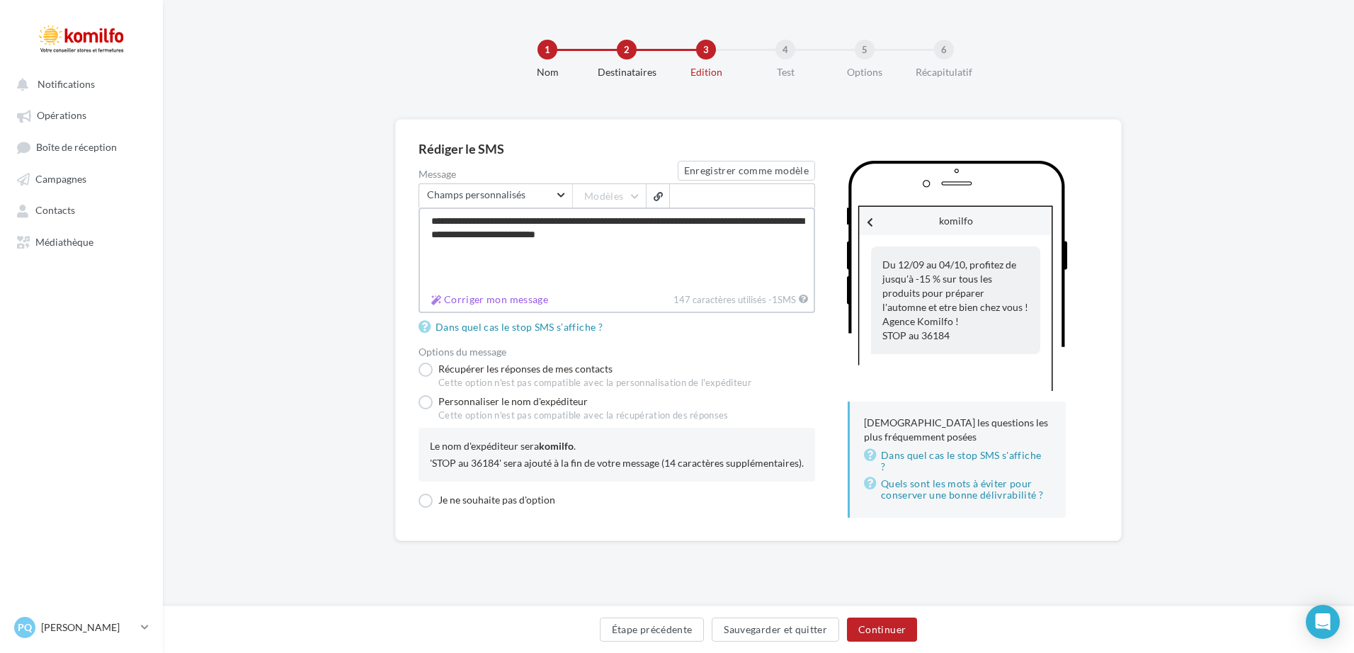
click at [668, 236] on textarea "**********" at bounding box center [616, 247] width 397 height 81
click at [701, 272] on textarea "**********" at bounding box center [616, 247] width 397 height 81
type textarea "**********"
click at [426, 506] on label "Je ne souhaite pas d'option" at bounding box center [486, 499] width 137 height 14
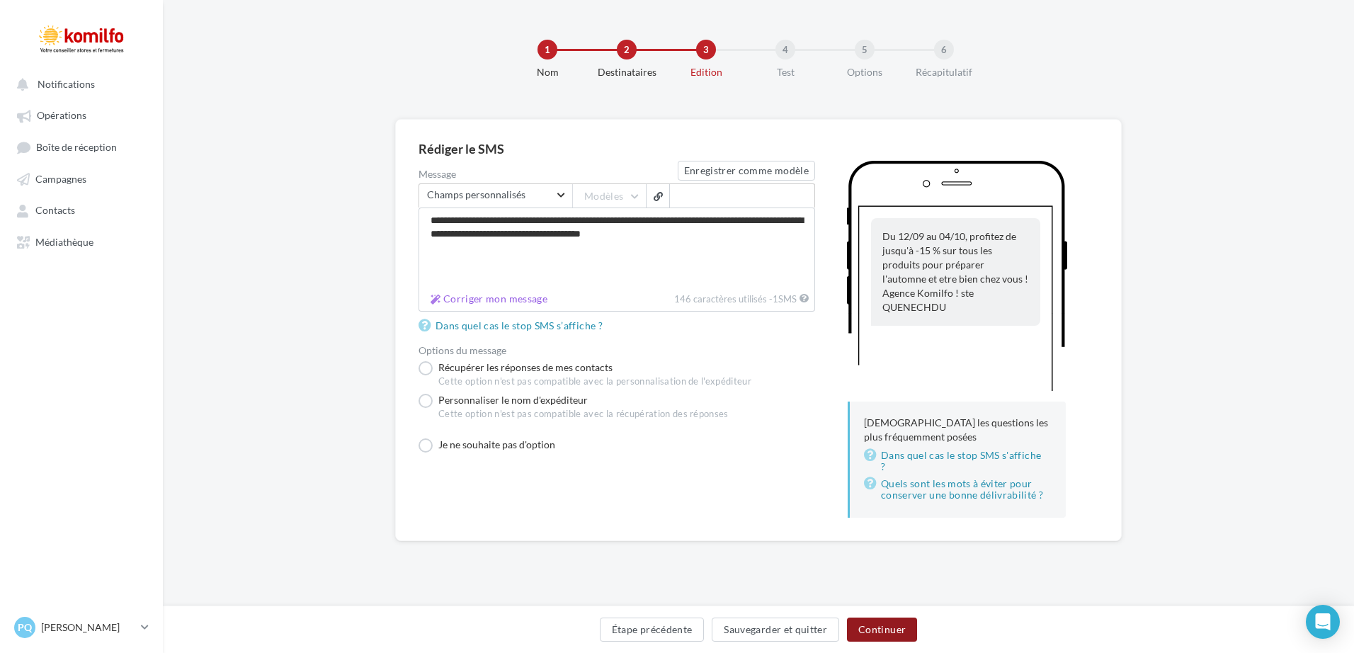
click at [894, 634] on button "Continuer" at bounding box center [882, 629] width 70 height 24
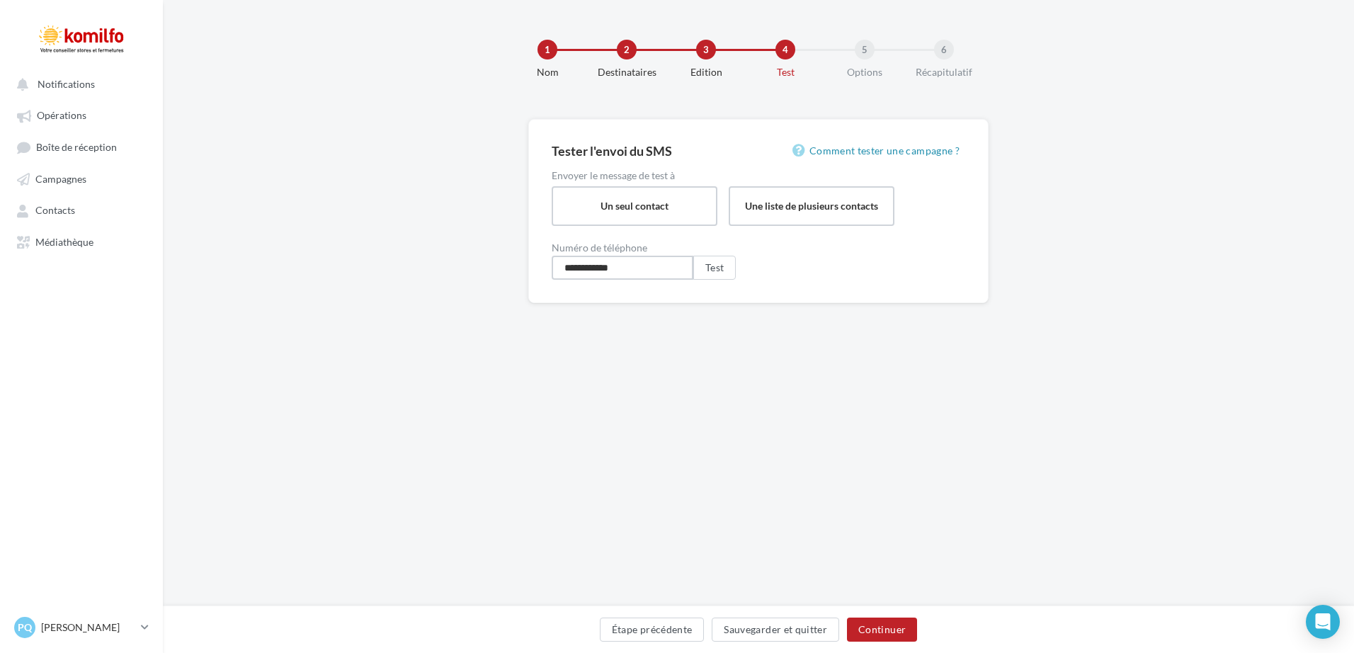
click at [634, 266] on input "**********" at bounding box center [623, 268] width 142 height 24
type input "**********"
click at [716, 266] on button "Test" at bounding box center [714, 268] width 42 height 24
click at [880, 622] on button "Continuer" at bounding box center [882, 629] width 70 height 24
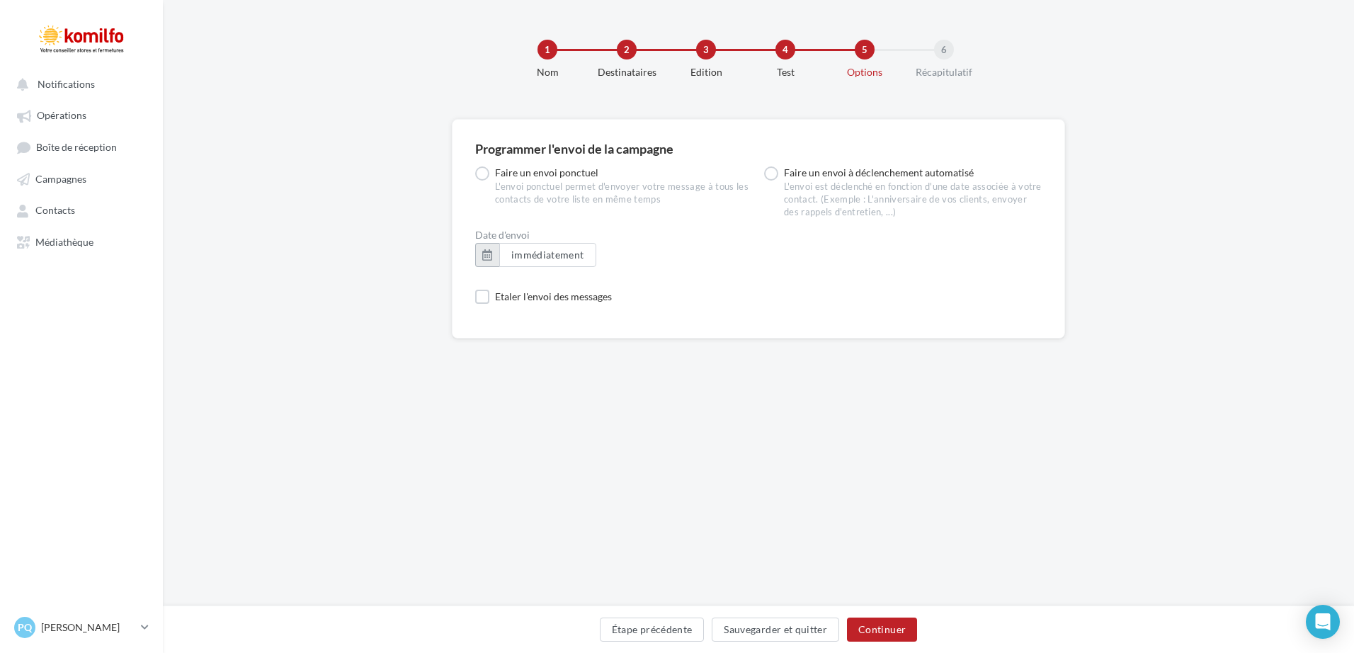
click at [484, 255] on button "button" at bounding box center [487, 255] width 24 height 24
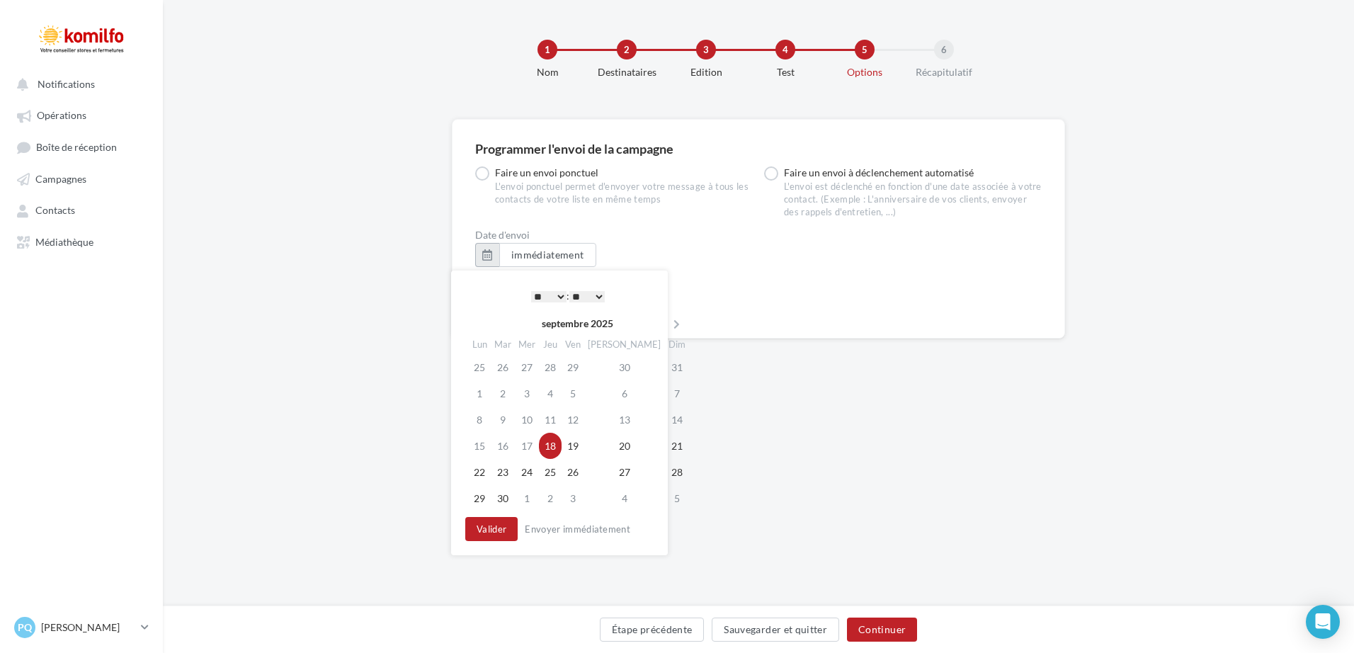
click at [484, 255] on button "button" at bounding box center [487, 255] width 24 height 24
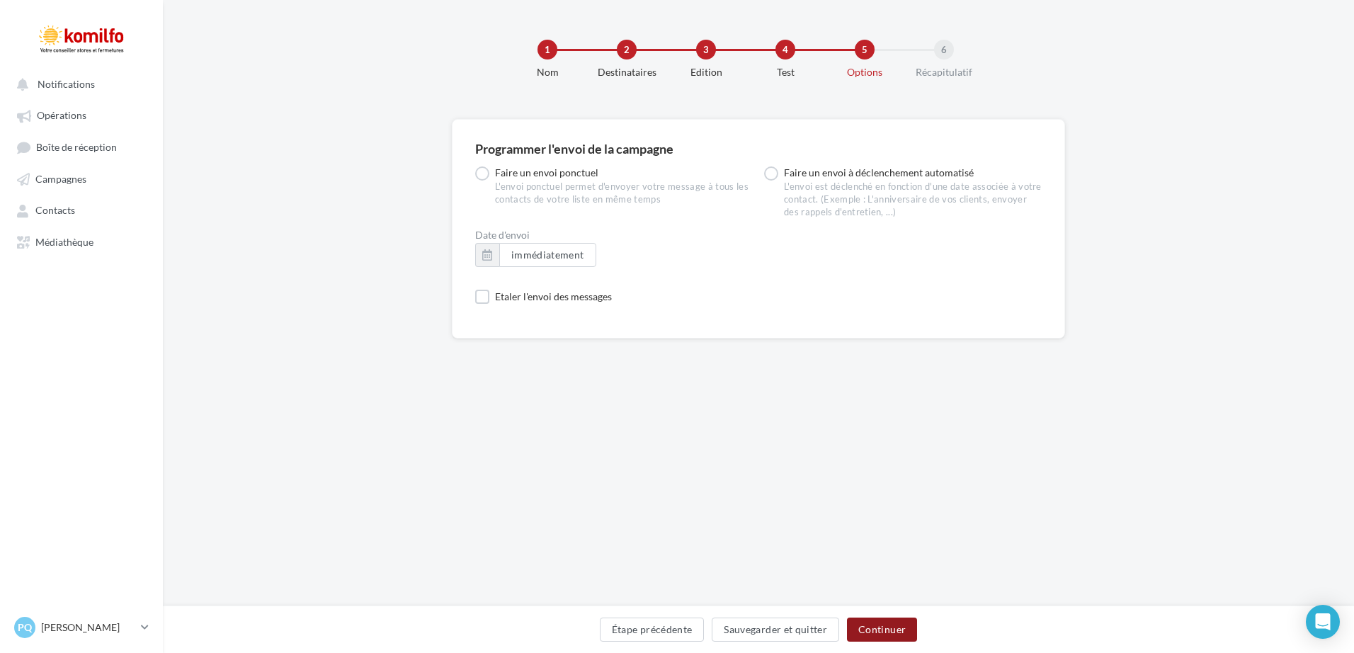
click at [899, 627] on button "Continuer" at bounding box center [882, 629] width 70 height 24
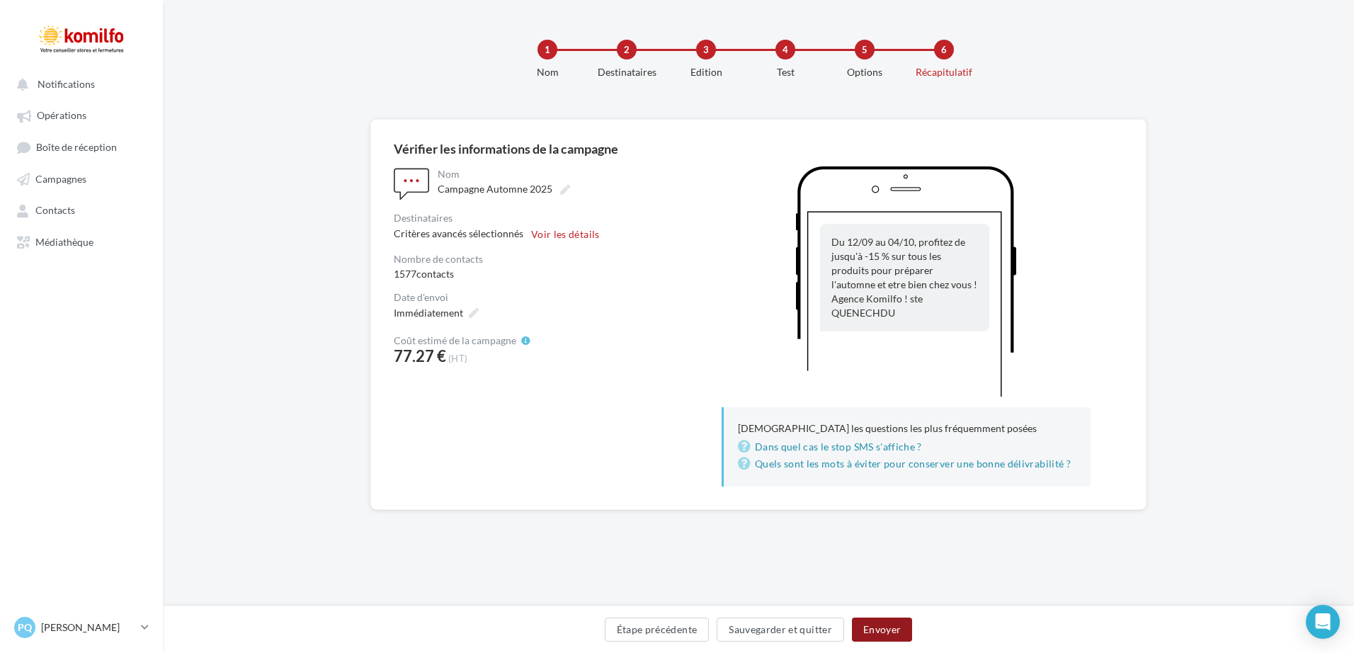
click at [899, 625] on button "Envoyer" at bounding box center [882, 629] width 60 height 24
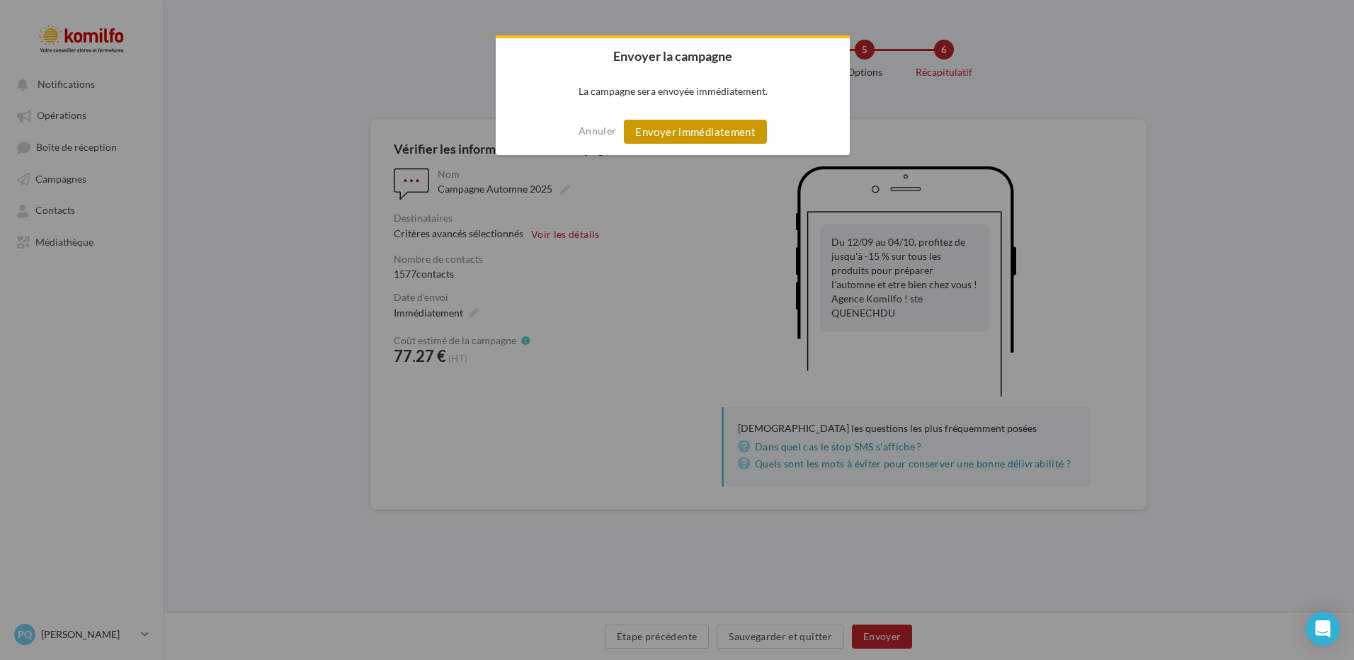
click at [671, 130] on button "Envoyer immédiatement" at bounding box center [695, 132] width 143 height 24
